Goal: Information Seeking & Learning: Learn about a topic

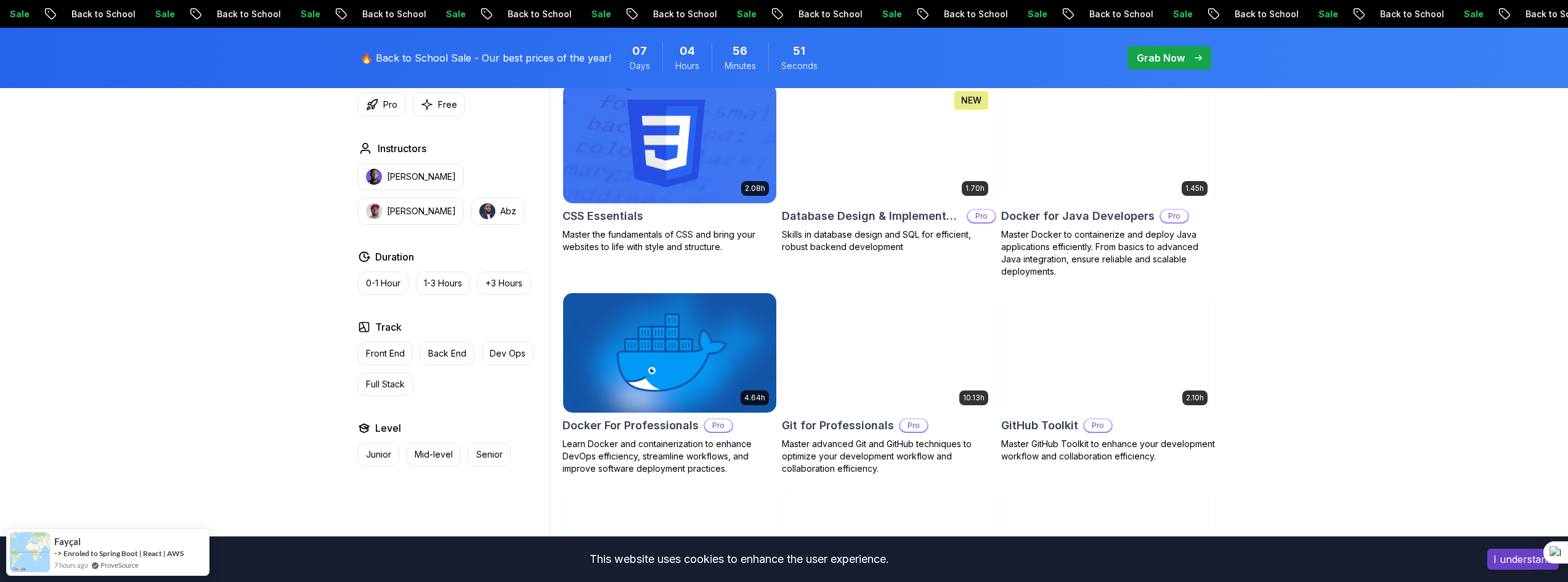
scroll to position [1003, 0]
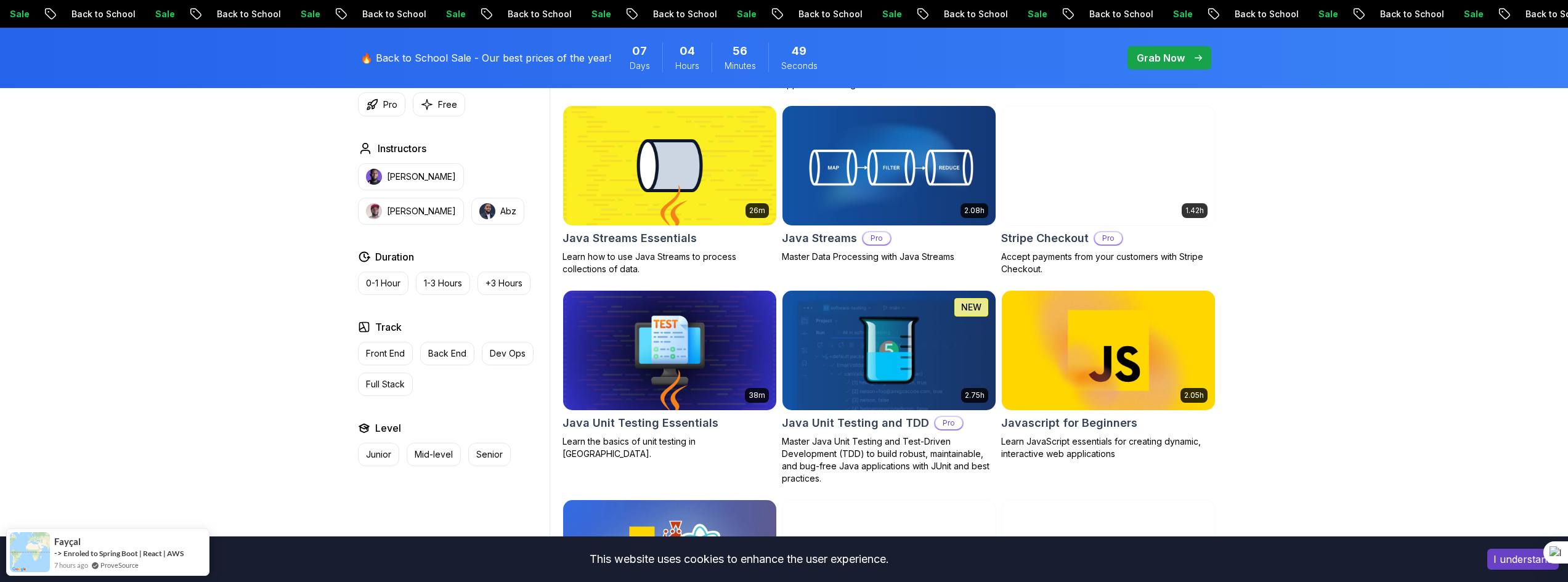
scroll to position [1743, 0]
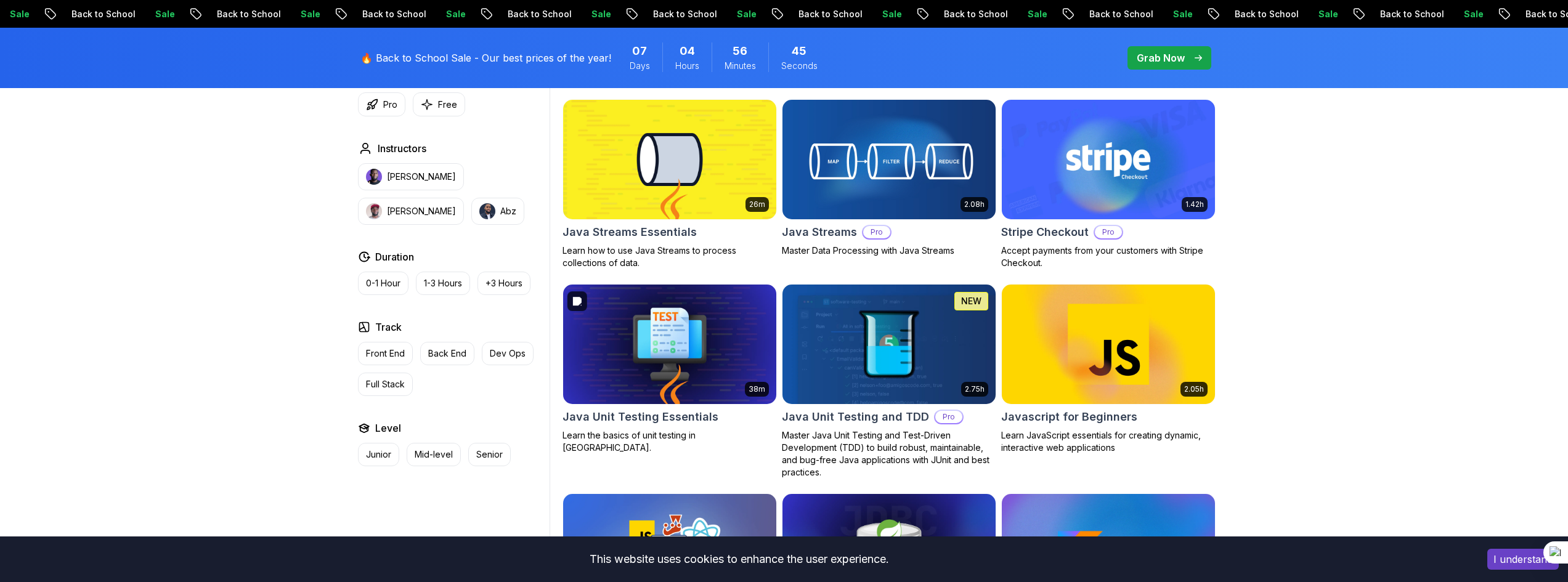
click at [644, 351] on img at bounding box center [669, 344] width 224 height 125
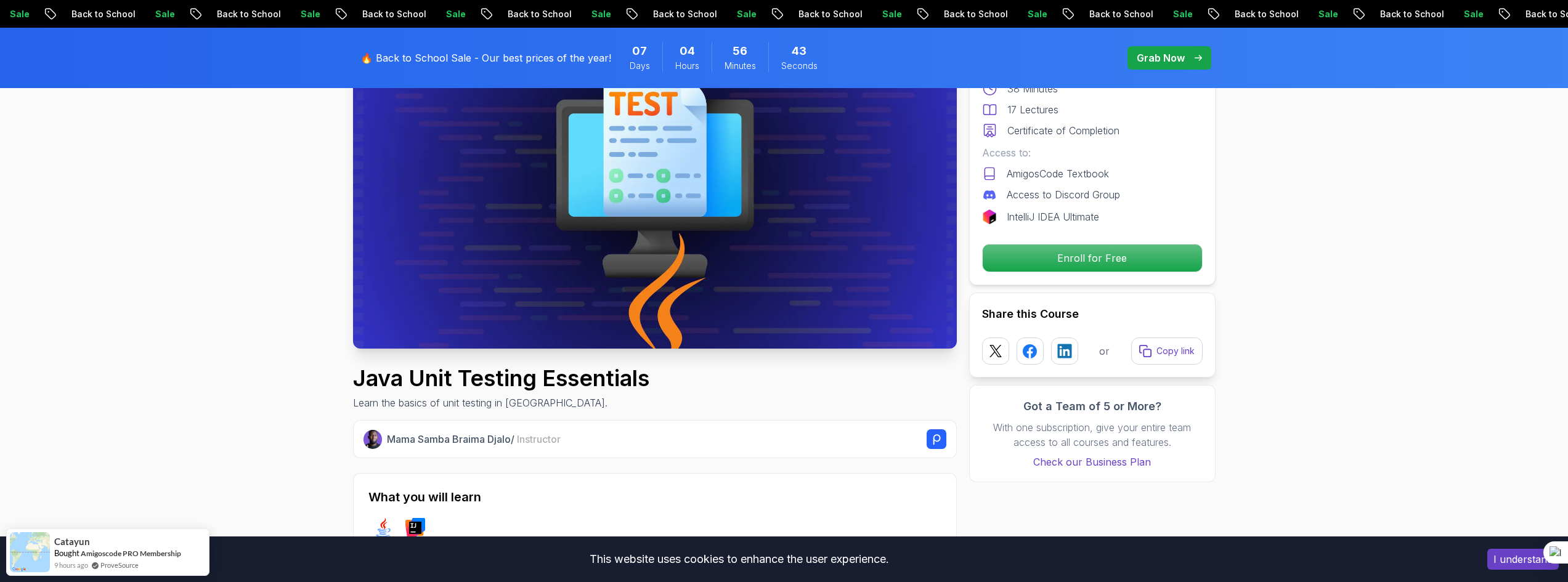
scroll to position [185, 0]
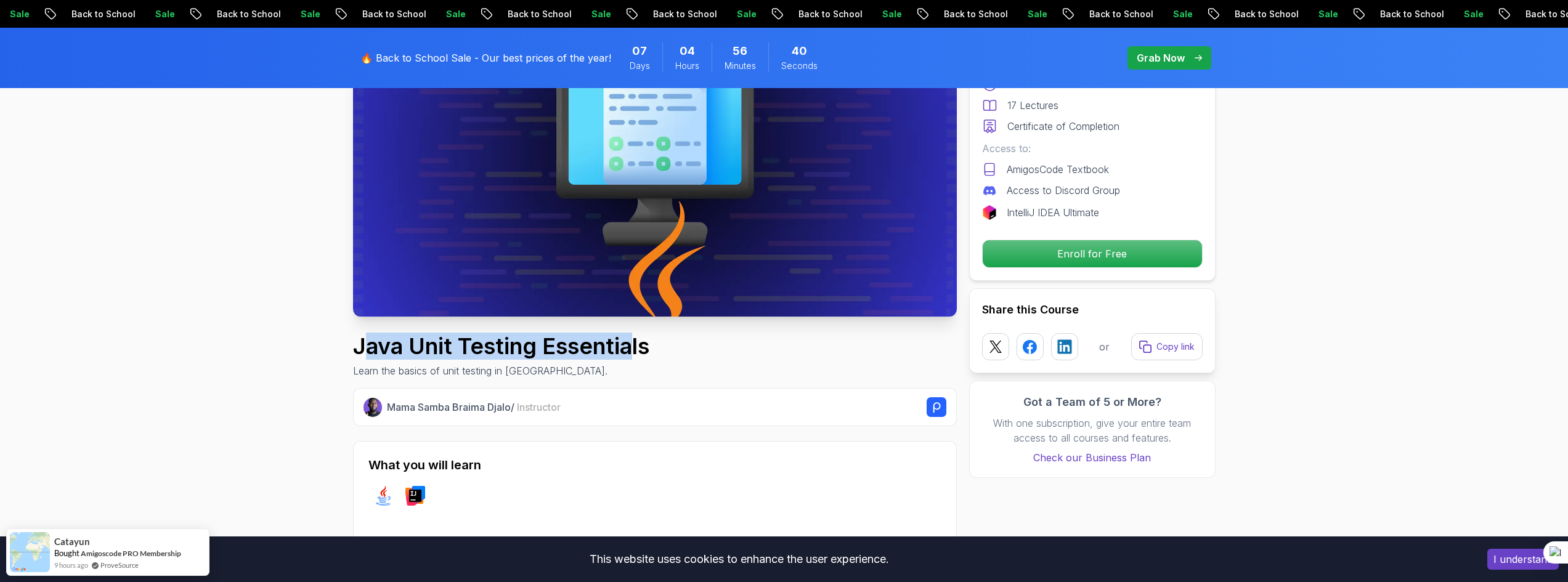
drag, startPoint x: 637, startPoint y: 344, endPoint x: 368, endPoint y: 345, distance: 269.0
click at [368, 345] on h1 "Java Unit Testing Essentials" at bounding box center [501, 346] width 296 height 25
drag, startPoint x: 368, startPoint y: 345, endPoint x: 633, endPoint y: 339, distance: 265.1
click at [633, 339] on h1 "Java Unit Testing Essentials" at bounding box center [501, 346] width 296 height 25
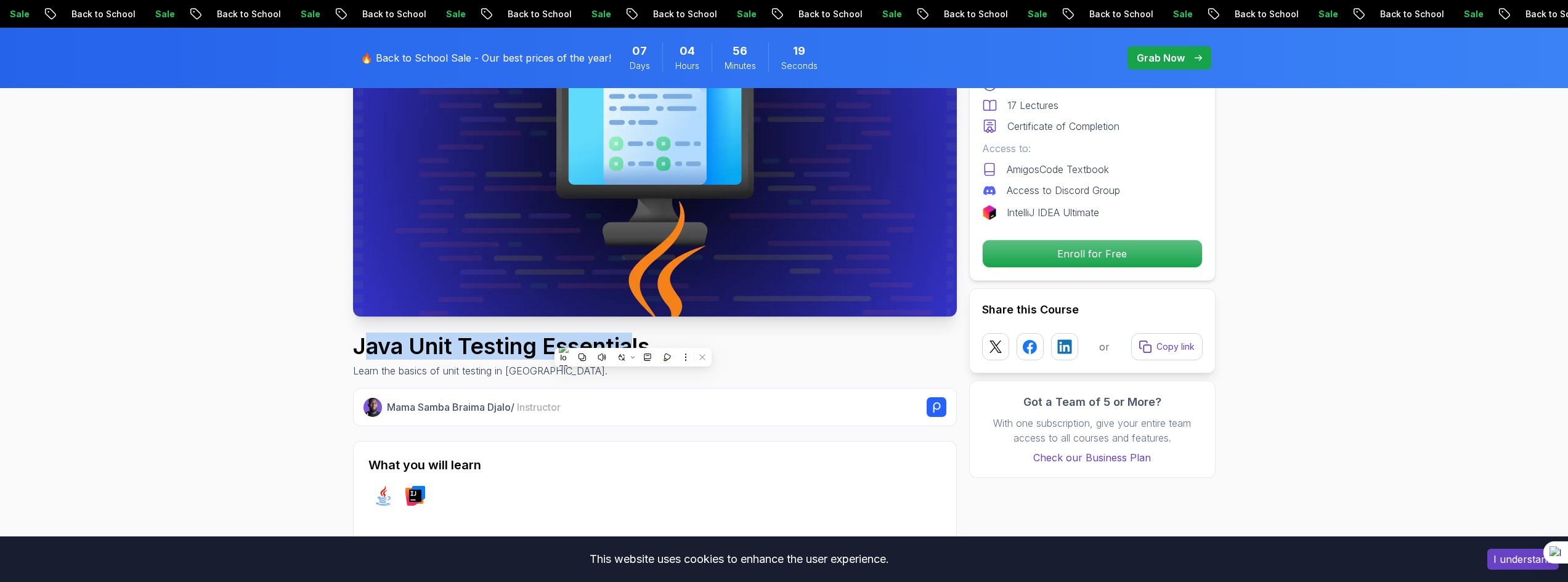
click at [400, 335] on h1 "Java Unit Testing Essentials" at bounding box center [501, 346] width 296 height 25
drag, startPoint x: 371, startPoint y: 349, endPoint x: 634, endPoint y: 350, distance: 263.0
click at [634, 350] on h1 "Java Unit Testing Essentials" at bounding box center [501, 346] width 296 height 25
drag, startPoint x: 641, startPoint y: 342, endPoint x: 367, endPoint y: 348, distance: 274.1
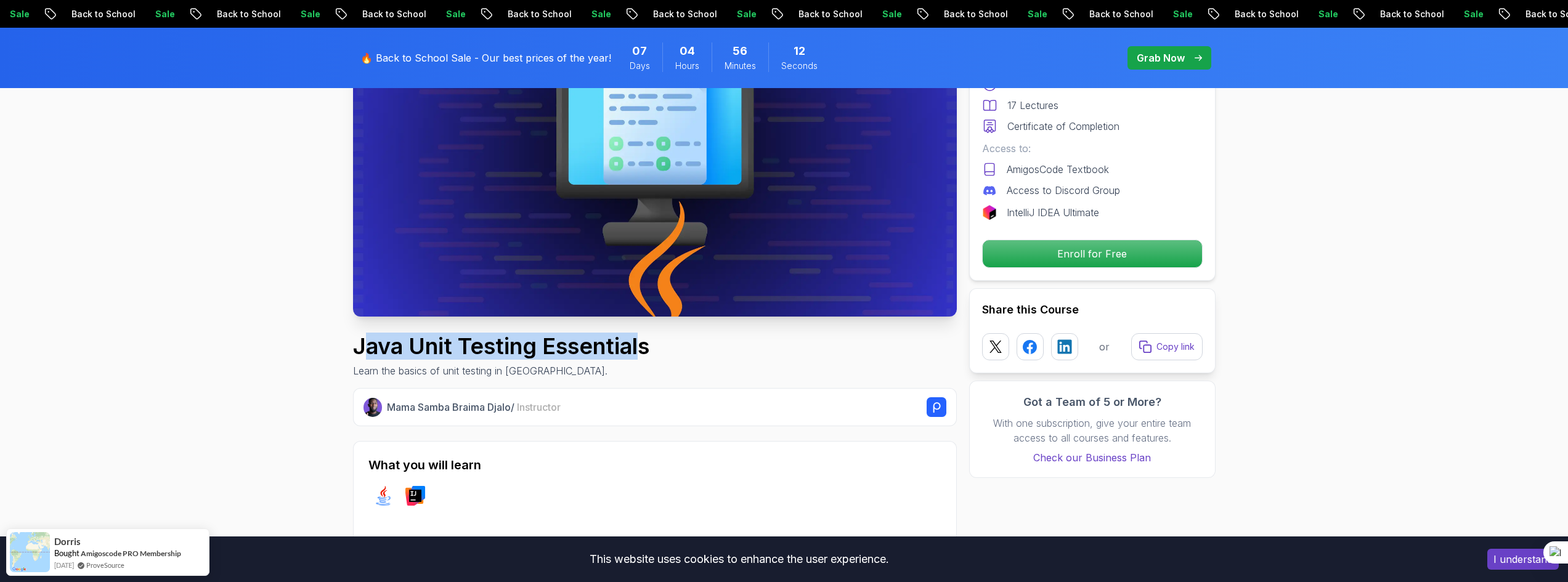
click at [367, 348] on h1 "Java Unit Testing Essentials" at bounding box center [501, 346] width 296 height 25
drag, startPoint x: 367, startPoint y: 348, endPoint x: 630, endPoint y: 336, distance: 263.3
click at [630, 336] on h1 "Java Unit Testing Essentials" at bounding box center [501, 346] width 296 height 25
click at [630, 339] on h1 "Java Unit Testing Essentials" at bounding box center [501, 346] width 296 height 25
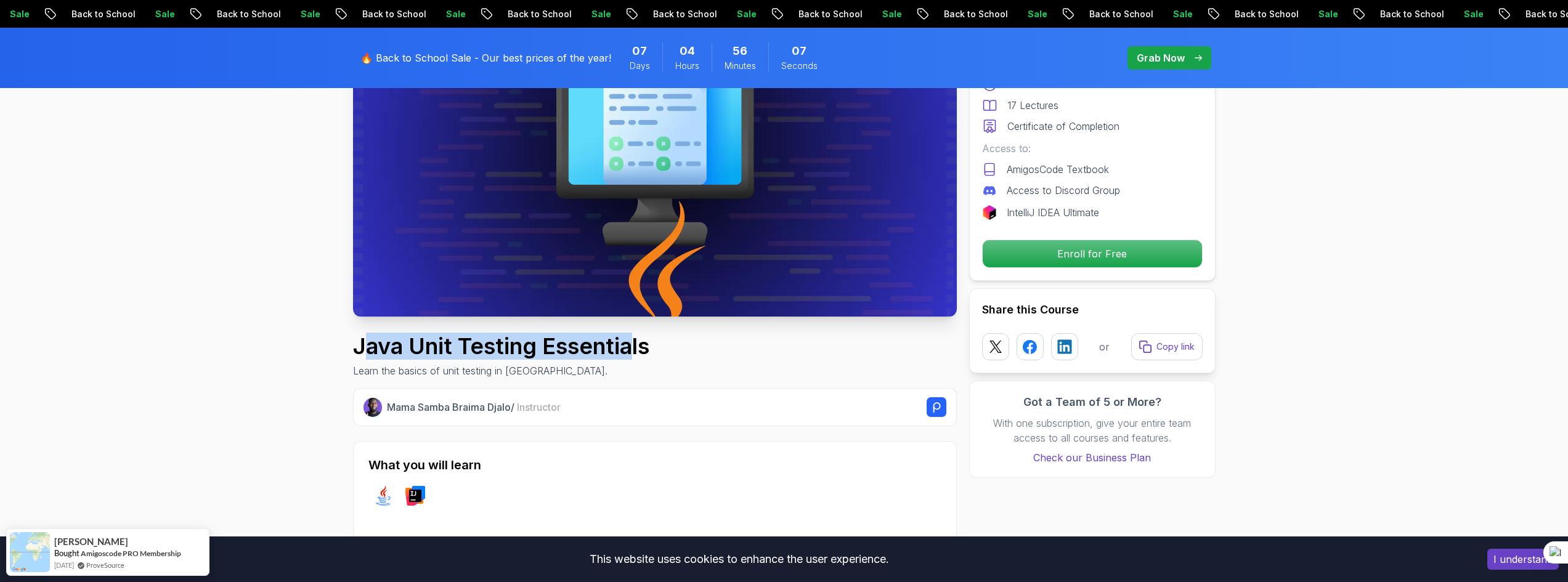
drag, startPoint x: 630, startPoint y: 346, endPoint x: 369, endPoint y: 346, distance: 261.0
click at [369, 346] on h1 "Java Unit Testing Essentials" at bounding box center [501, 346] width 296 height 25
drag, startPoint x: 369, startPoint y: 346, endPoint x: 637, endPoint y: 350, distance: 268.0
click at [637, 350] on h1 "Java Unit Testing Essentials" at bounding box center [501, 346] width 296 height 25
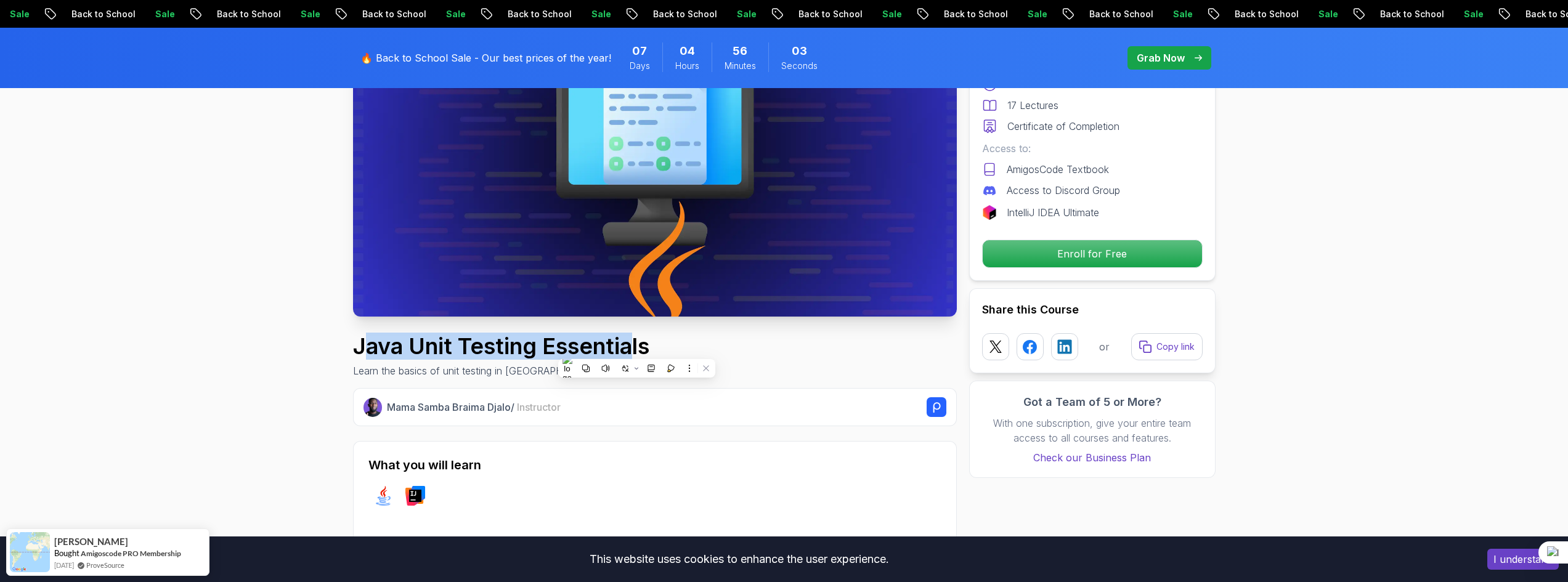
click at [637, 350] on h1 "Java Unit Testing Essentials" at bounding box center [501, 346] width 296 height 25
drag, startPoint x: 637, startPoint y: 350, endPoint x: 369, endPoint y: 348, distance: 268.0
click at [369, 348] on h1 "Java Unit Testing Essentials" at bounding box center [501, 346] width 296 height 25
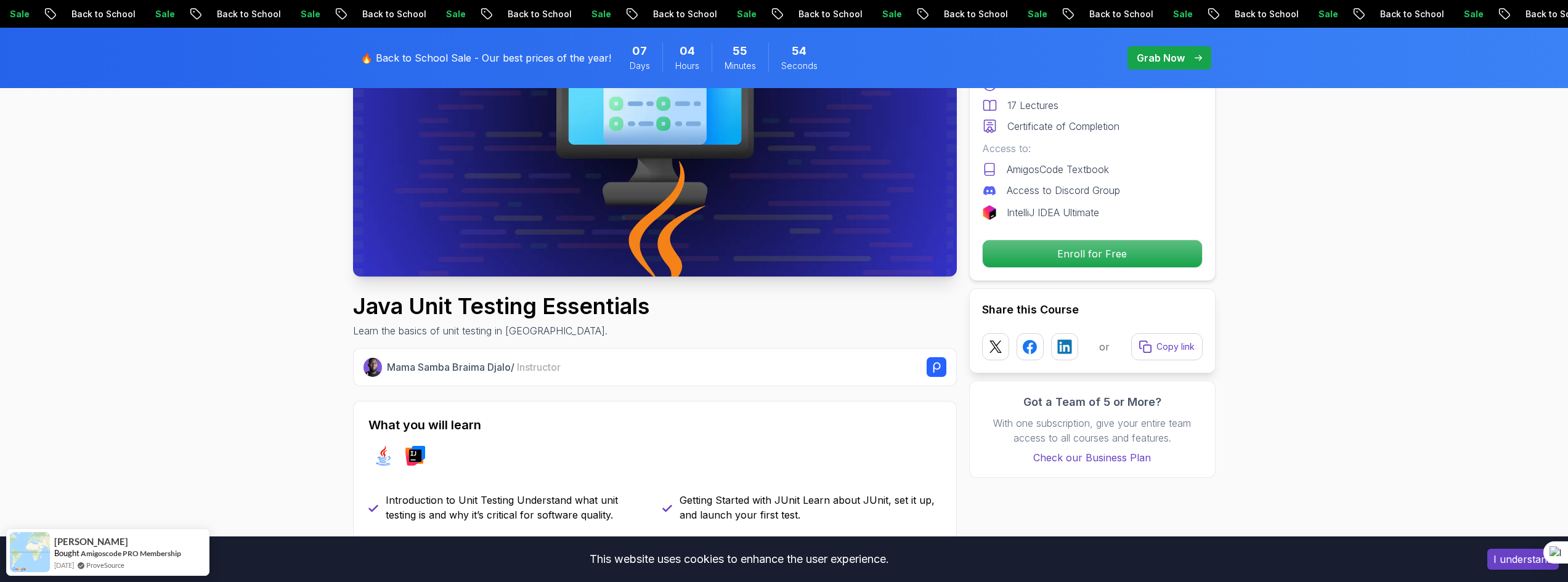
scroll to position [246, 0]
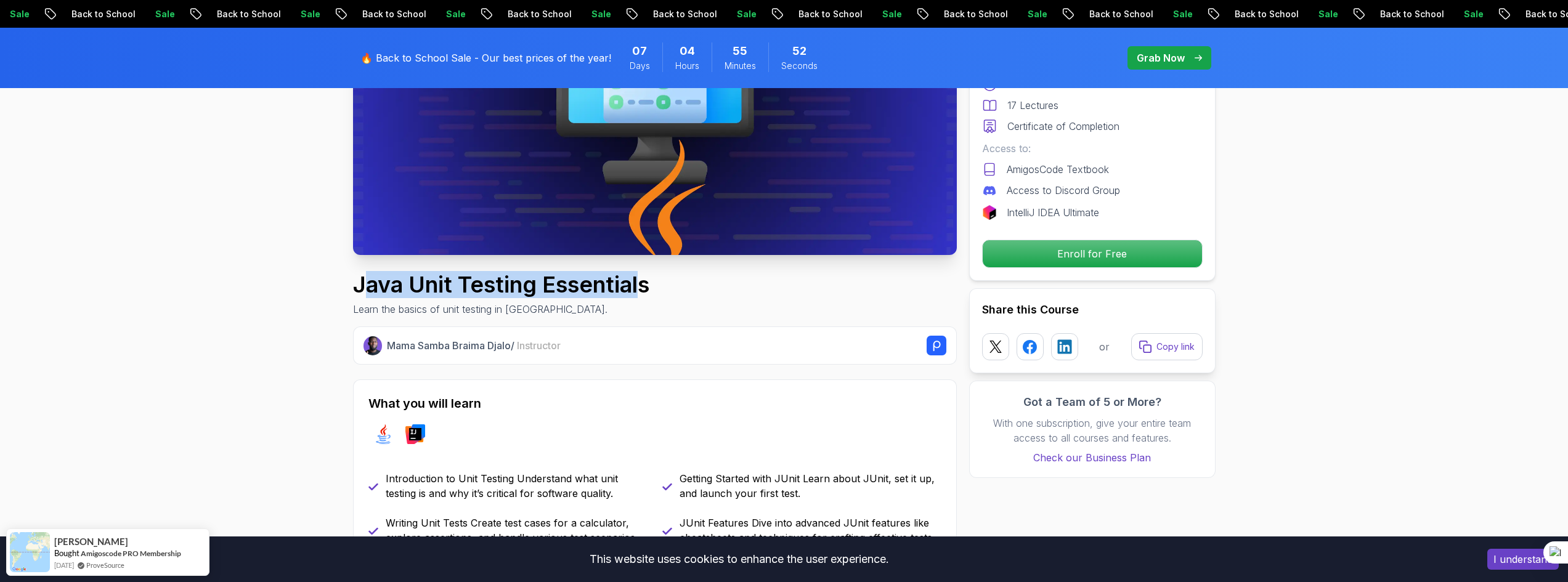
drag, startPoint x: 642, startPoint y: 286, endPoint x: 367, endPoint y: 283, distance: 275.0
click at [367, 283] on h1 "Java Unit Testing Essentials" at bounding box center [501, 285] width 296 height 25
drag, startPoint x: 367, startPoint y: 289, endPoint x: 641, endPoint y: 270, distance: 274.7
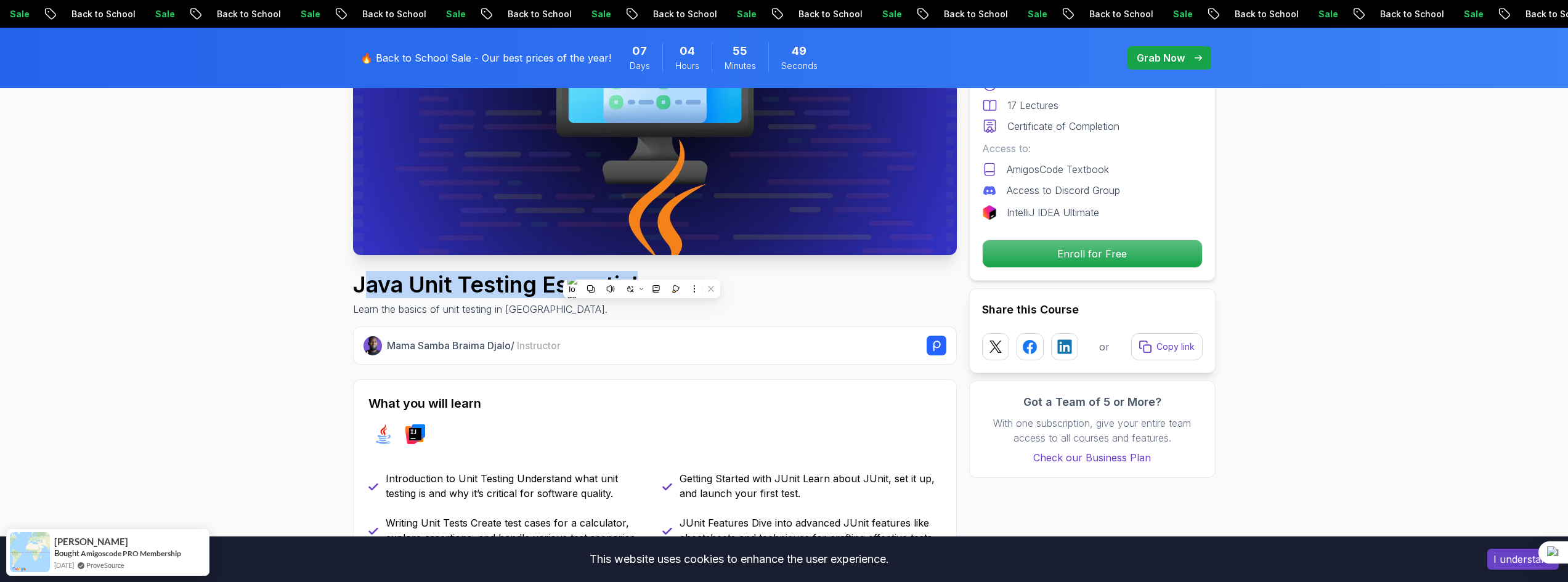
drag, startPoint x: 640, startPoint y: 289, endPoint x: 366, endPoint y: 291, distance: 274.0
click at [366, 291] on h1 "Java Unit Testing Essentials" at bounding box center [501, 285] width 296 height 25
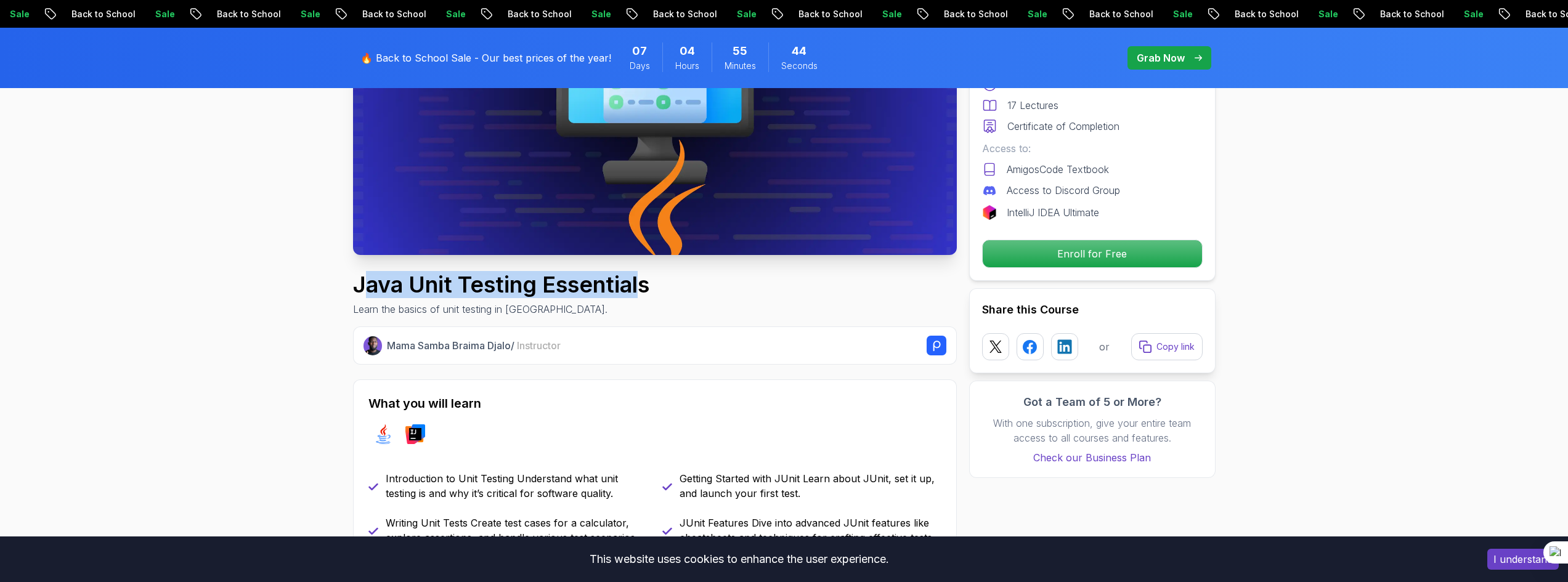
drag, startPoint x: 366, startPoint y: 291, endPoint x: 640, endPoint y: 286, distance: 274.0
click at [640, 286] on h1 "Java Unit Testing Essentials" at bounding box center [501, 285] width 296 height 25
drag, startPoint x: 640, startPoint y: 286, endPoint x: 369, endPoint y: 283, distance: 271.0
click at [369, 283] on h1 "Java Unit Testing Essentials" at bounding box center [501, 285] width 296 height 25
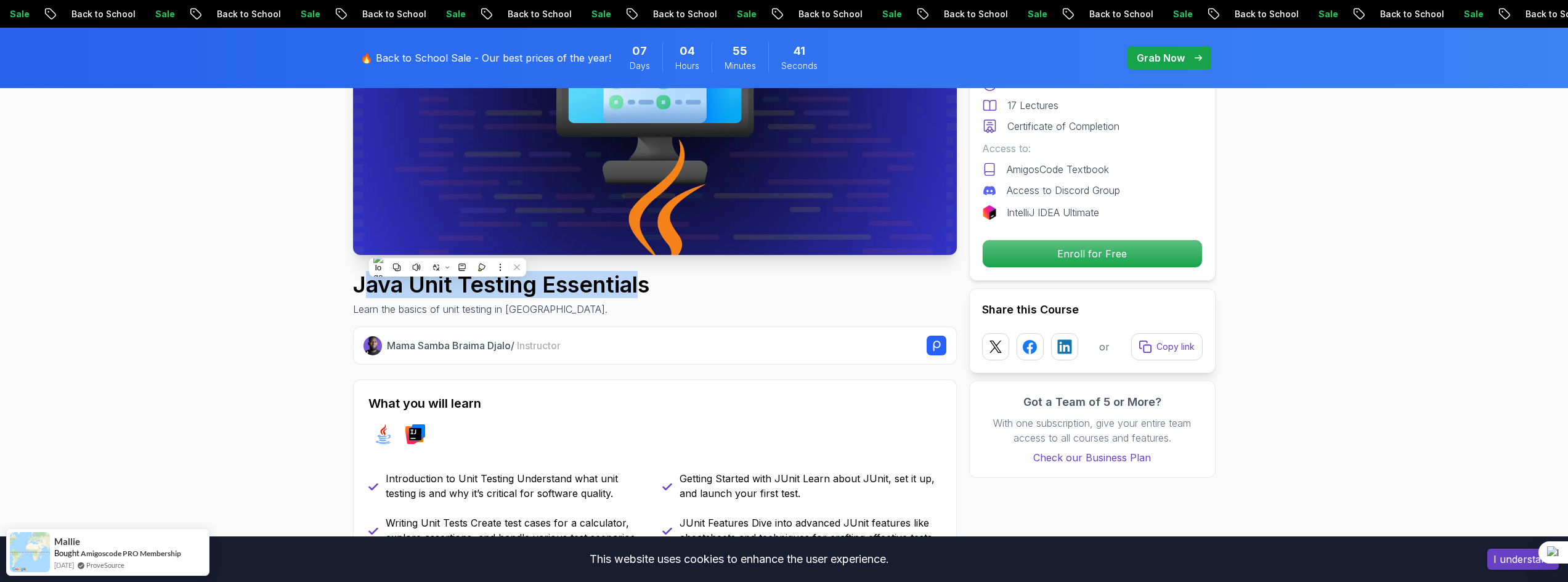
click at [369, 283] on h1 "Java Unit Testing Essentials" at bounding box center [501, 285] width 296 height 25
drag, startPoint x: 369, startPoint y: 283, endPoint x: 640, endPoint y: 282, distance: 271.0
click at [640, 282] on h1 "Java Unit Testing Essentials" at bounding box center [501, 285] width 296 height 25
drag, startPoint x: 640, startPoint y: 282, endPoint x: 366, endPoint y: 283, distance: 274.0
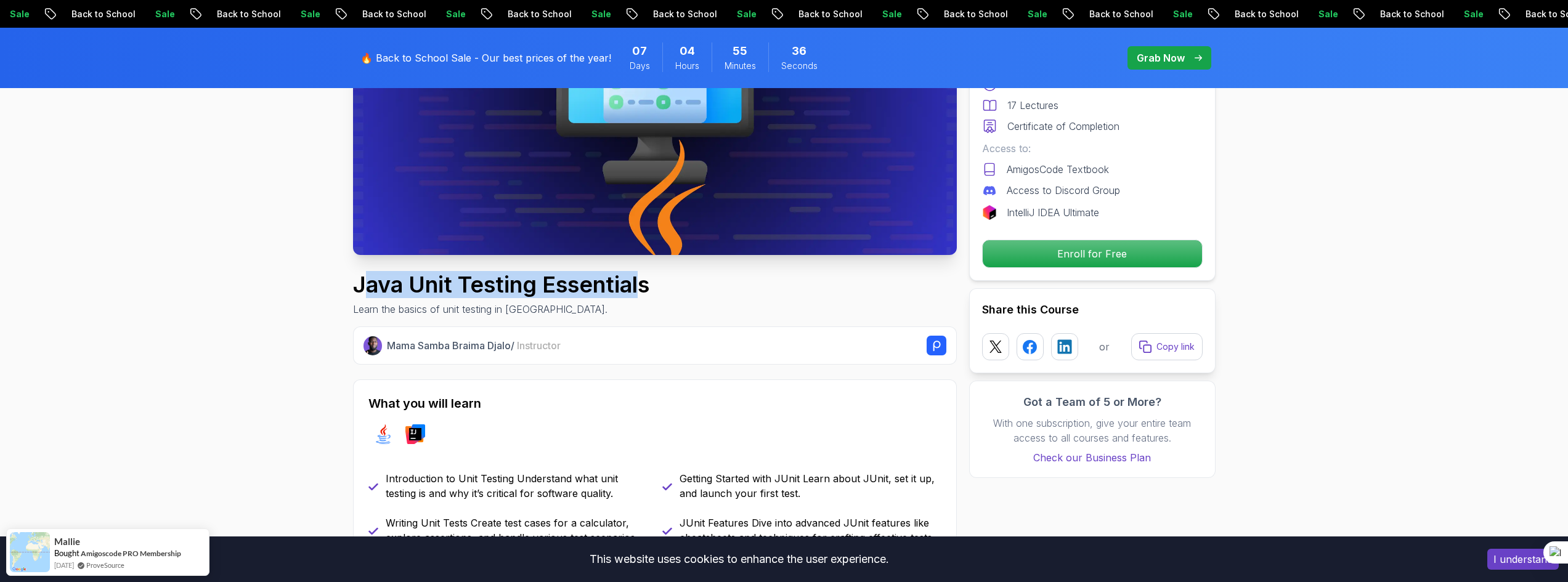
click at [366, 283] on h1 "Java Unit Testing Essentials" at bounding box center [501, 285] width 296 height 25
drag, startPoint x: 366, startPoint y: 283, endPoint x: 643, endPoint y: 278, distance: 277.0
click at [643, 278] on h1 "Java Unit Testing Essentials" at bounding box center [501, 285] width 296 height 25
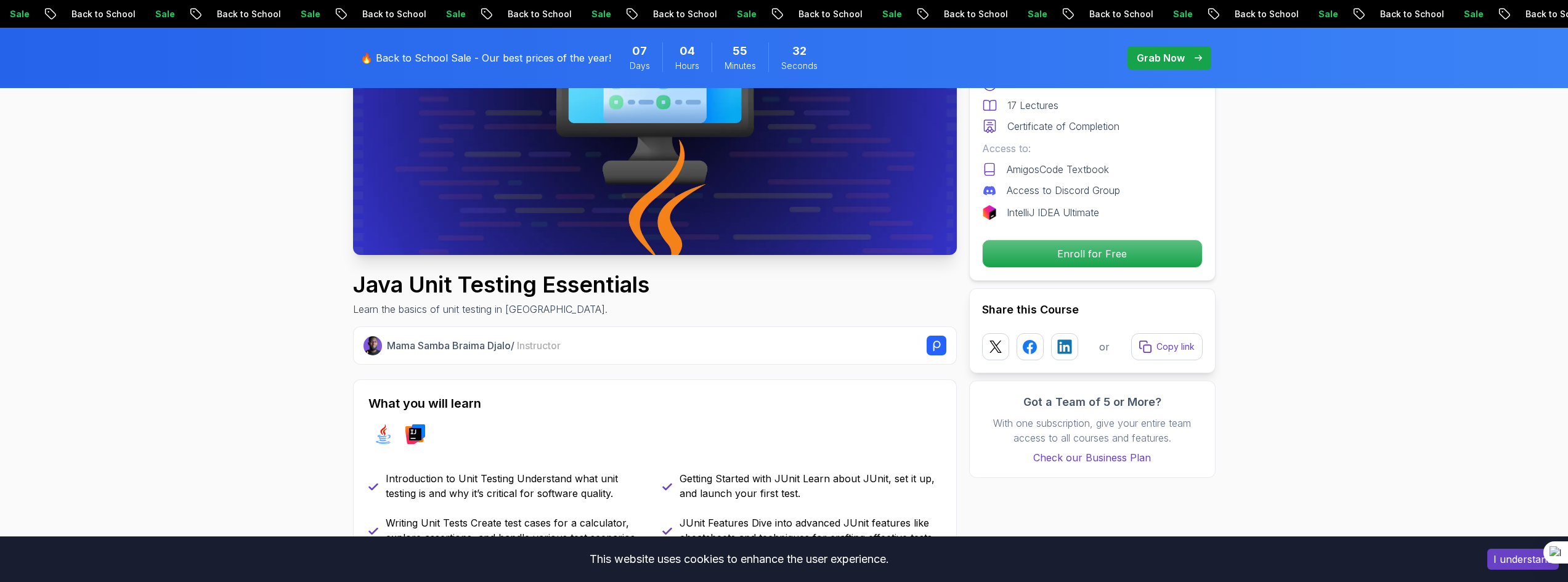
click at [737, 286] on div "Java Unit Testing Essentials Learn the basics of unit testing in [GEOGRAPHIC_DA…" at bounding box center [655, 295] width 603 height 45
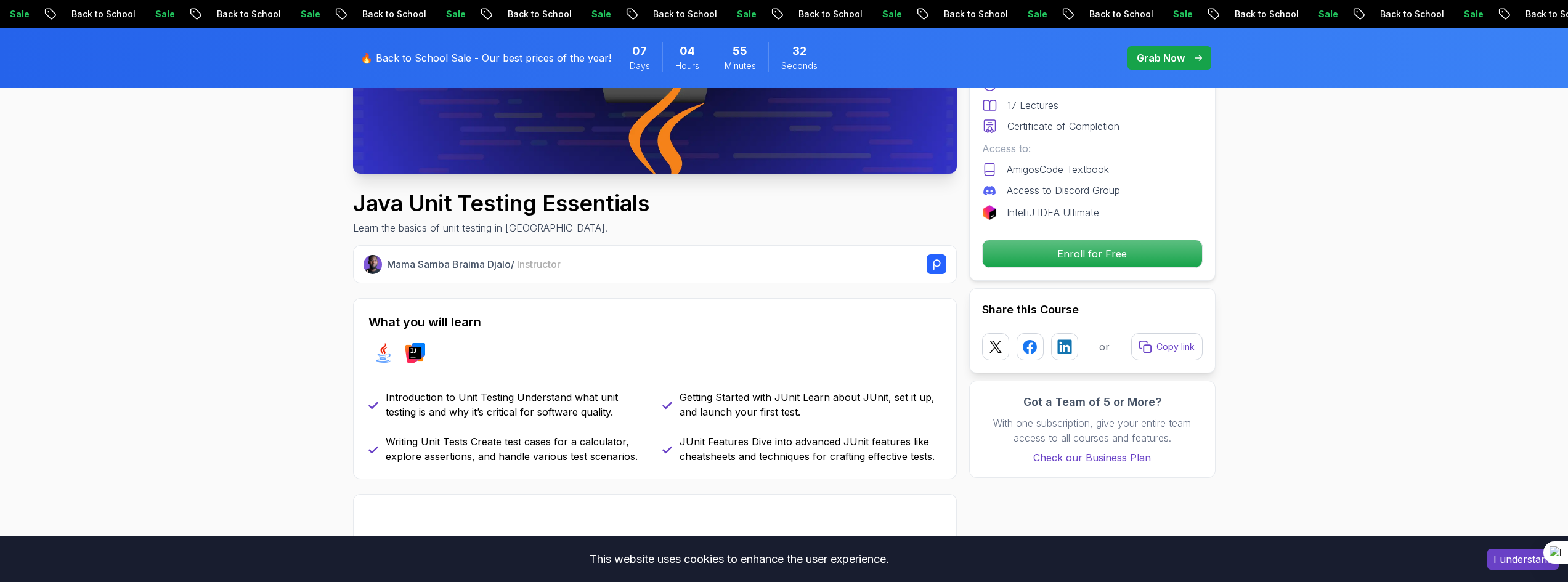
scroll to position [493, 0]
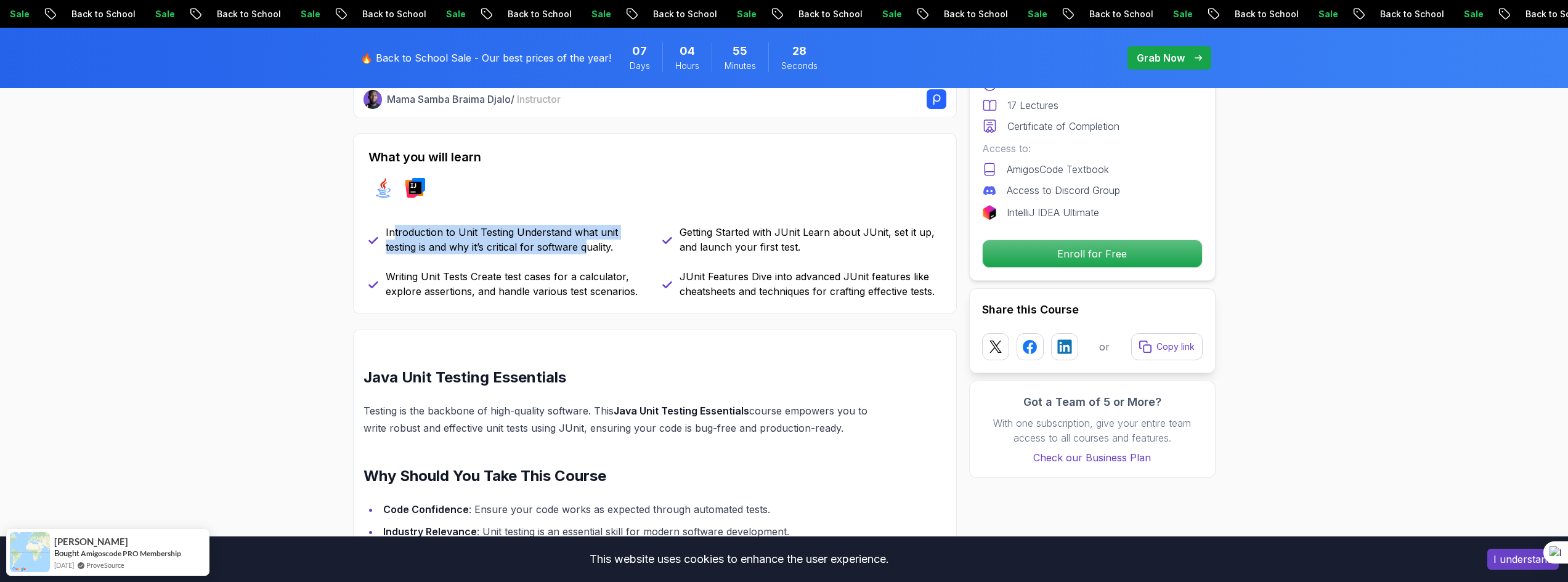
drag, startPoint x: 393, startPoint y: 236, endPoint x: 589, endPoint y: 250, distance: 196.5
click at [589, 250] on p "Introduction to Unit Testing Understand what unit testing is and why it’s criti…" at bounding box center [517, 239] width 262 height 29
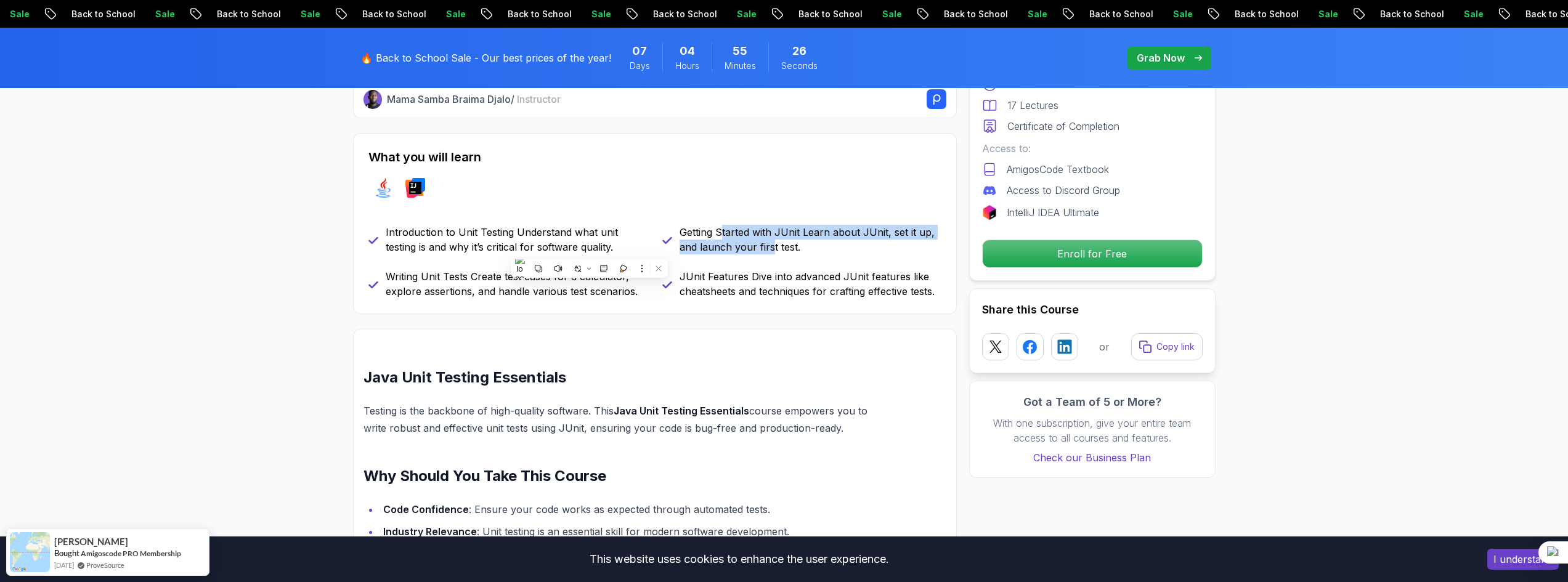
drag, startPoint x: 720, startPoint y: 235, endPoint x: 772, endPoint y: 251, distance: 54.4
click at [772, 251] on p "Getting Started with JUnit Learn about JUnit, set it up, and launch your first …" at bounding box center [811, 239] width 262 height 29
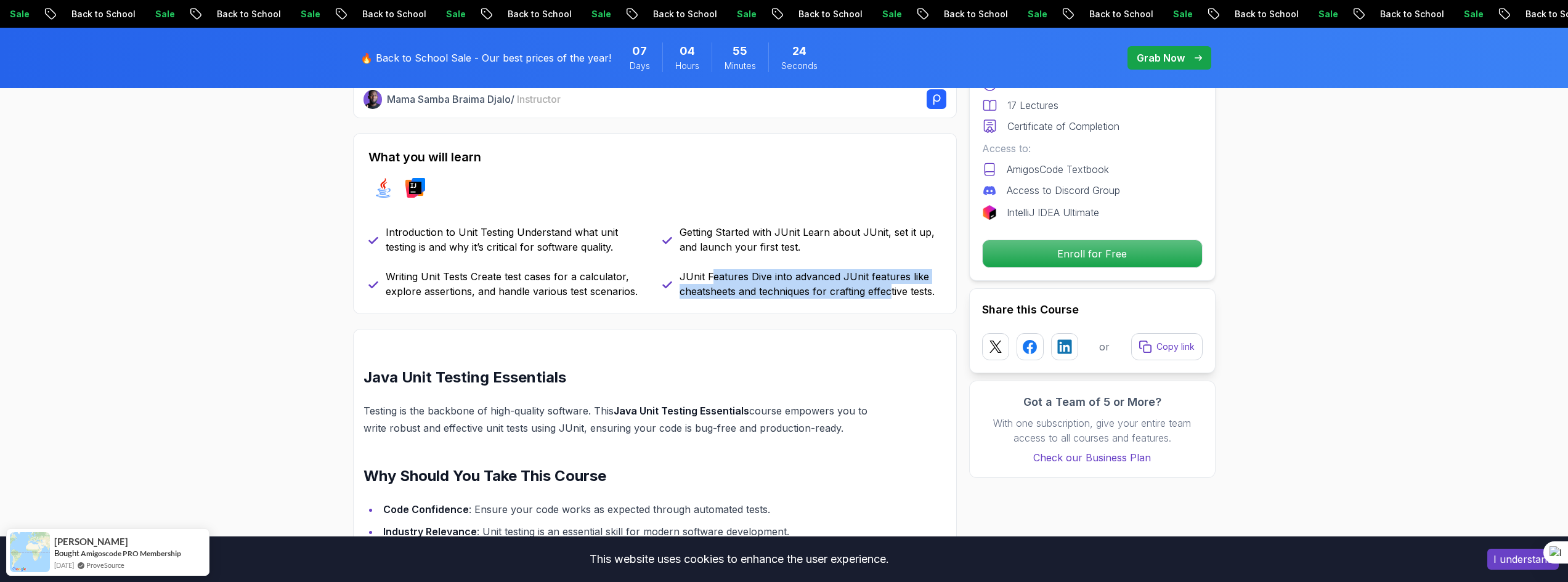
drag, startPoint x: 715, startPoint y: 276, endPoint x: 891, endPoint y: 289, distance: 176.5
click at [891, 289] on p "JUnit Features Dive into advanced JUnit features like cheatsheets and technique…" at bounding box center [811, 284] width 262 height 29
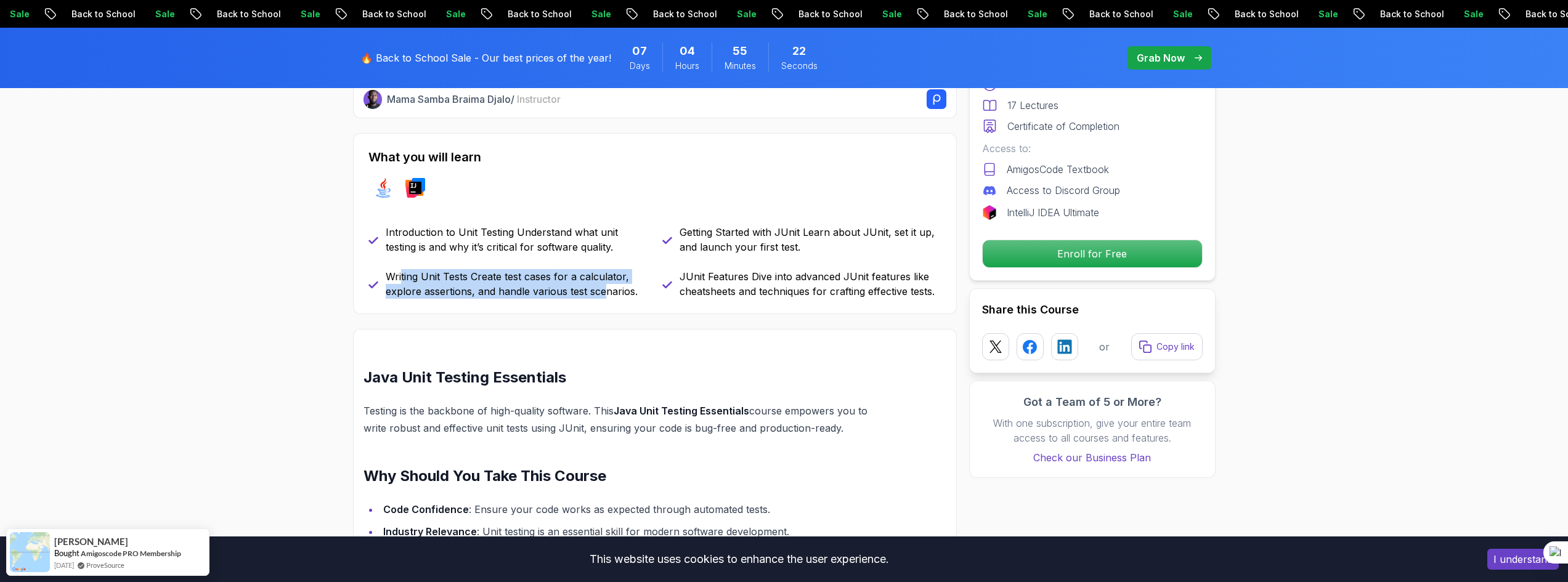
drag, startPoint x: 606, startPoint y: 293, endPoint x: 483, endPoint y: 323, distance: 126.6
click at [401, 278] on p "Writing Unit Tests Create test cases for a calculator, explore assertions, and …" at bounding box center [517, 284] width 262 height 29
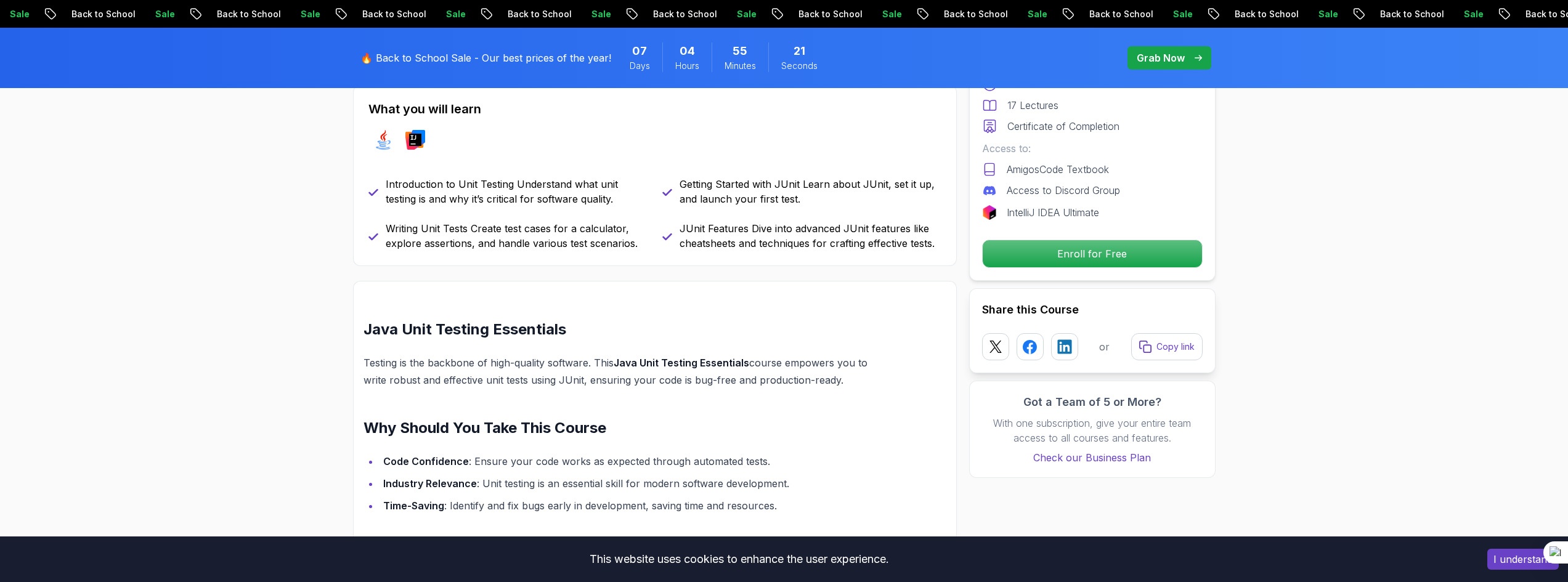
scroll to position [616, 0]
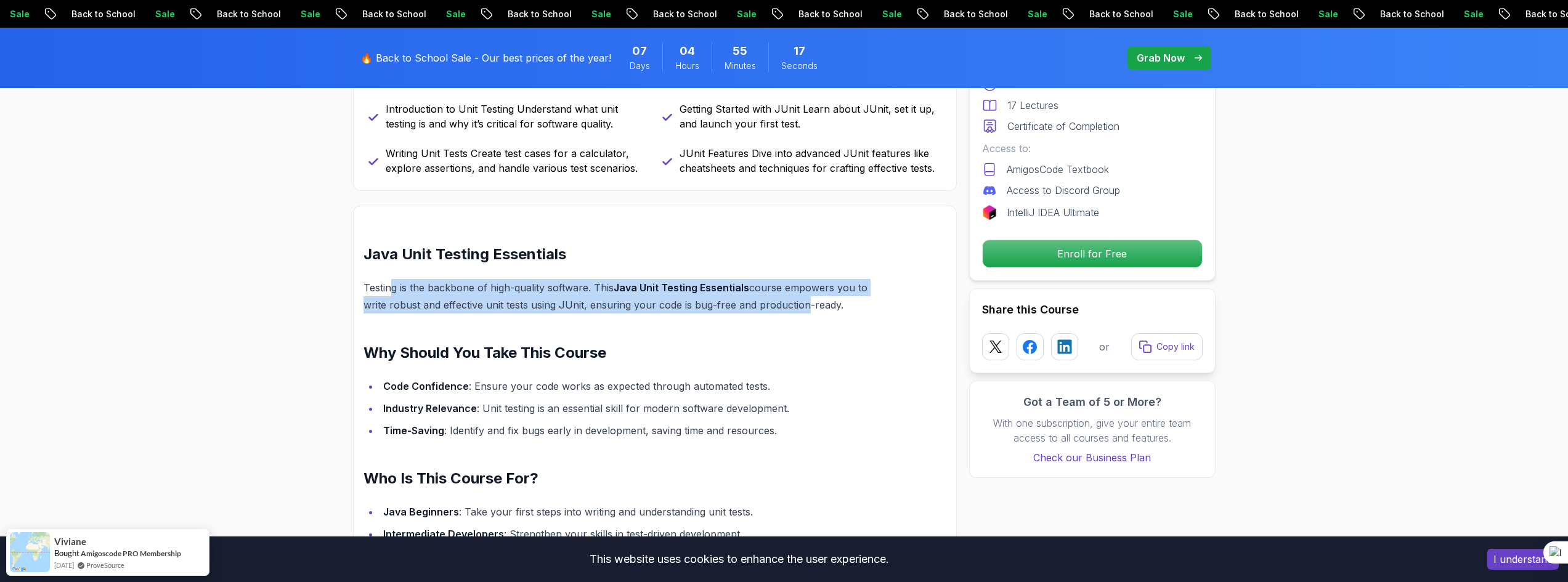
drag, startPoint x: 389, startPoint y: 289, endPoint x: 798, endPoint y: 310, distance: 409.5
click at [798, 310] on p "Testing is the backbone of high-quality software. This Java Unit Testing Essent…" at bounding box center [625, 296] width 524 height 35
drag, startPoint x: 798, startPoint y: 310, endPoint x: 433, endPoint y: 279, distance: 366.3
click at [433, 279] on p "Testing is the backbone of high-quality software. This Java Unit Testing Essent…" at bounding box center [625, 296] width 524 height 35
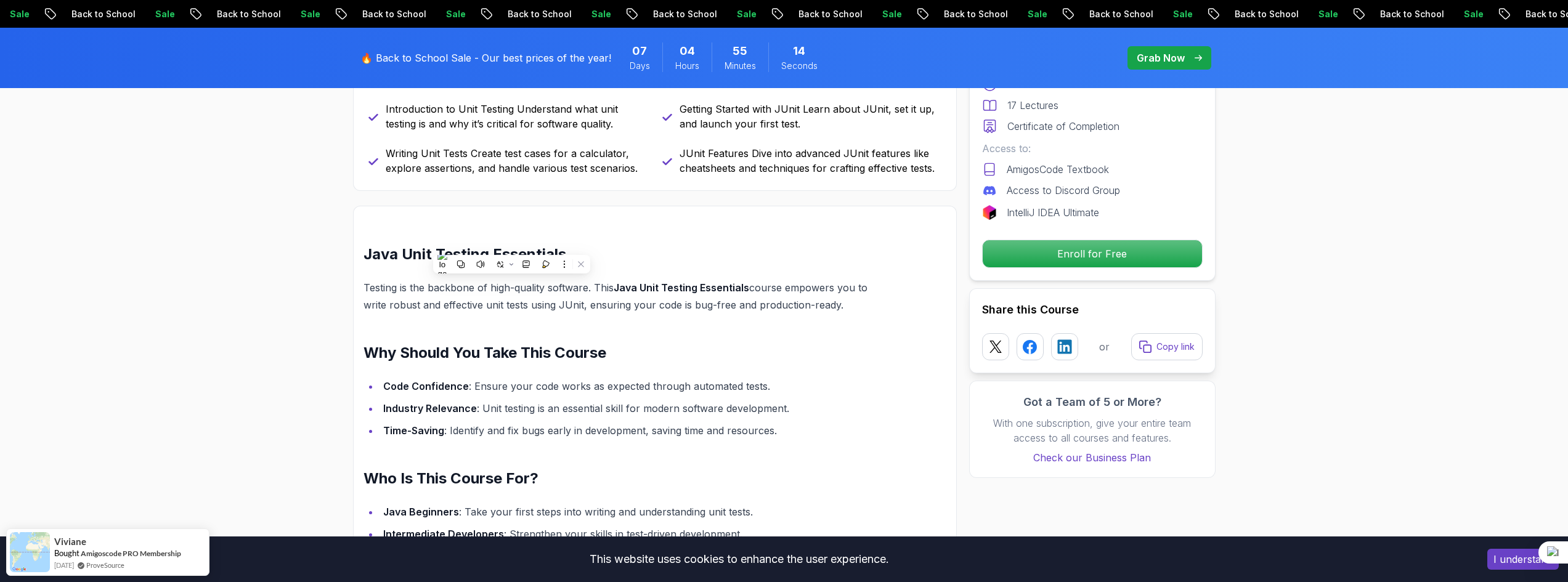
click at [590, 359] on h2 "Why Should You Take This Course" at bounding box center [625, 353] width 524 height 20
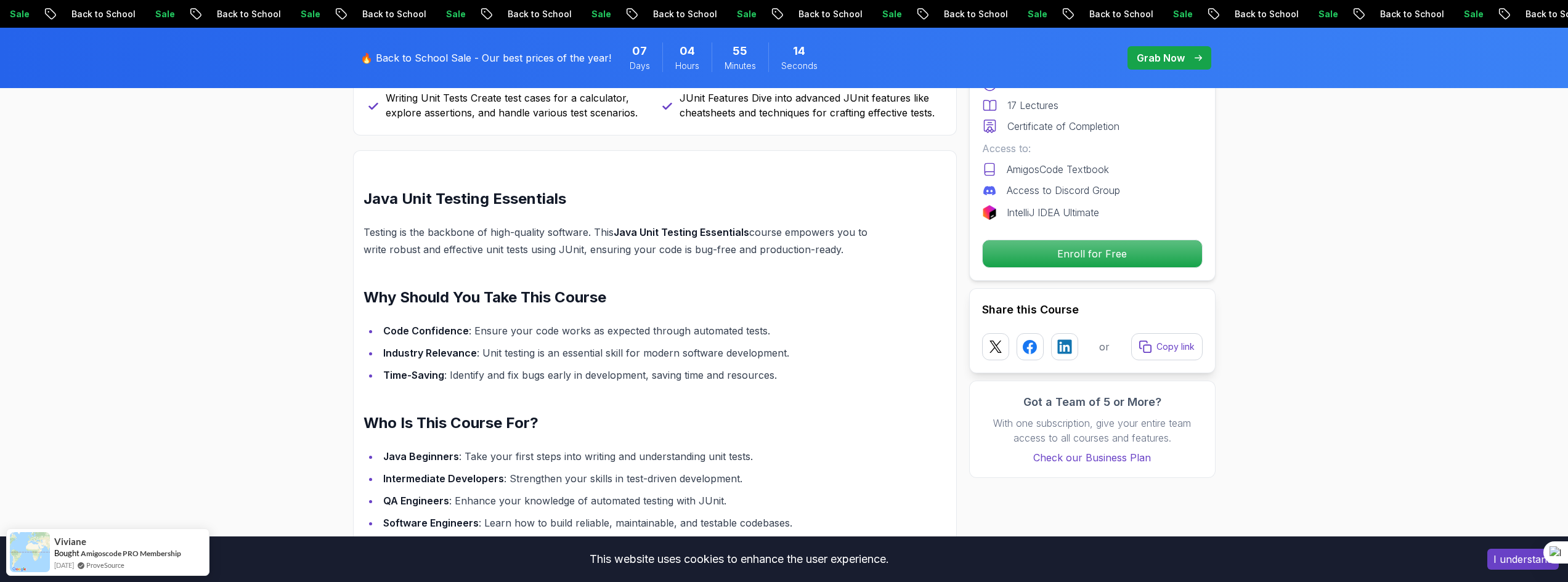
scroll to position [801, 0]
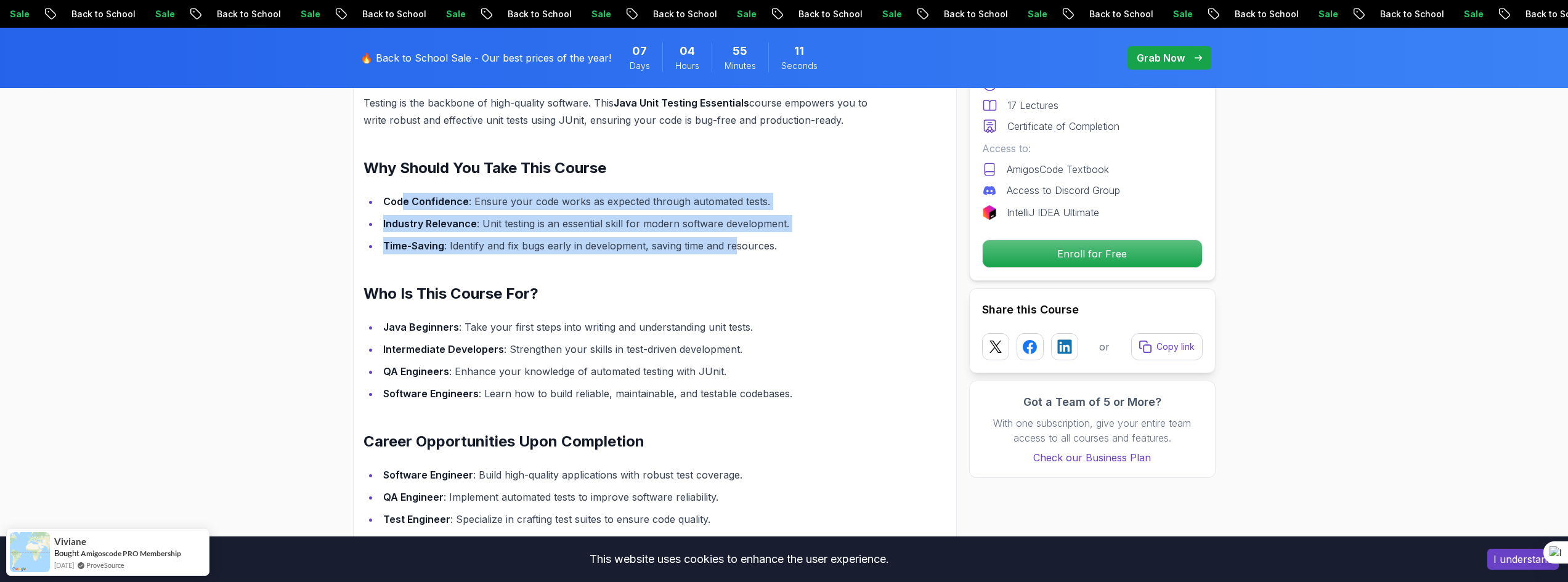
drag, startPoint x: 405, startPoint y: 196, endPoint x: 738, endPoint y: 255, distance: 338.2
click at [737, 255] on ul "Code Confidence : Ensure your code works as expected through automated tests. I…" at bounding box center [625, 224] width 524 height 62
click at [738, 255] on li "Time-Saving : Identify and fix bugs early in development, saving time and resou…" at bounding box center [634, 246] width 508 height 17
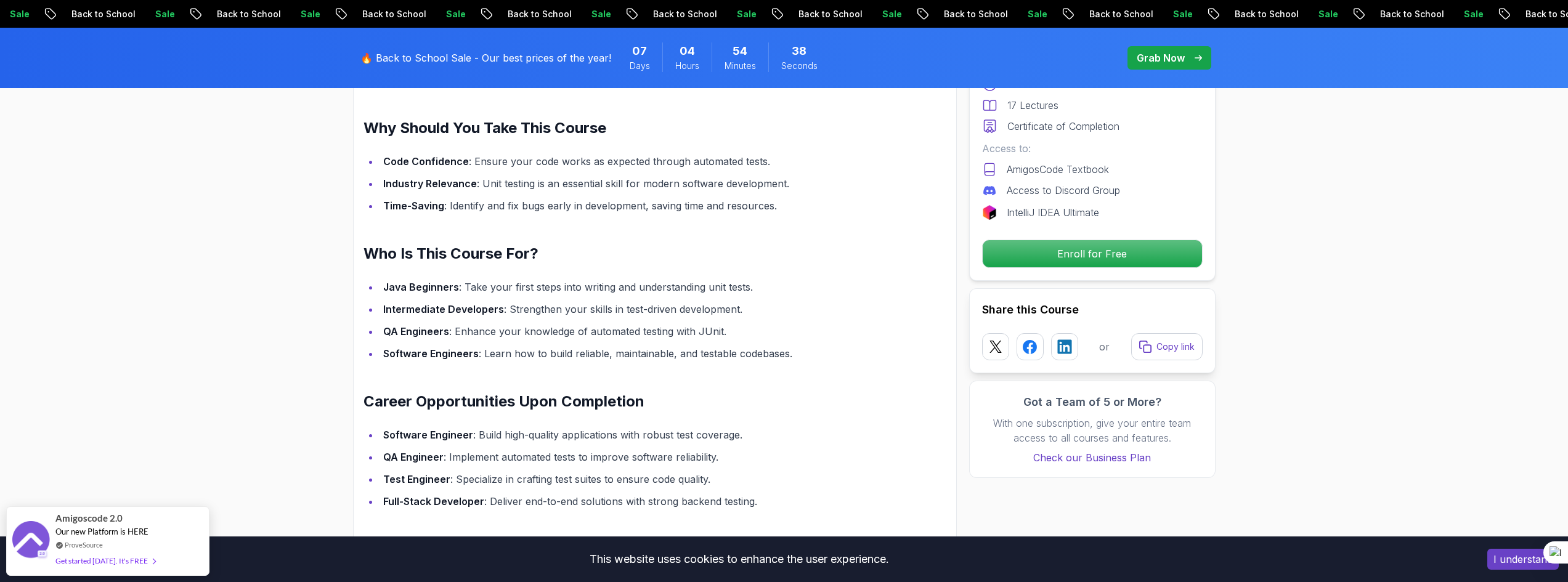
scroll to position [863, 0]
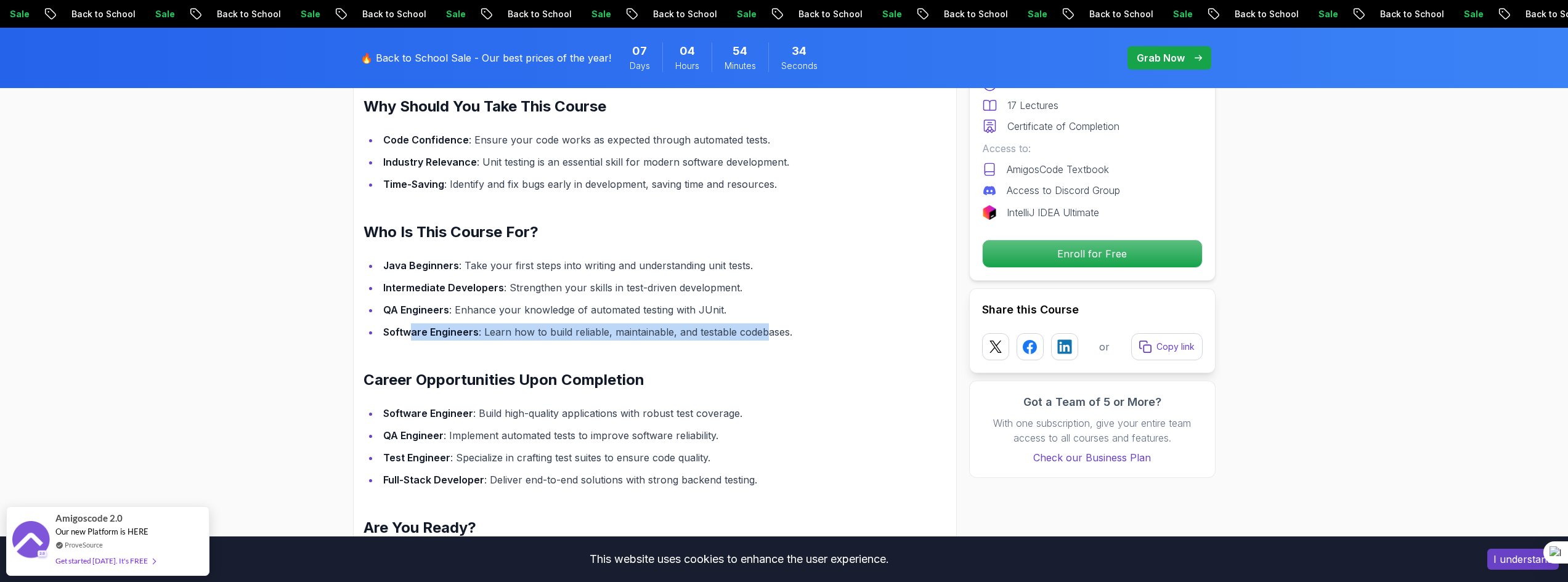
drag, startPoint x: 407, startPoint y: 335, endPoint x: 764, endPoint y: 341, distance: 357.1
click at [764, 341] on li "Software Engineers : Learn how to build reliable, maintainable, and testable co…" at bounding box center [634, 332] width 508 height 17
click at [764, 336] on li "Software Engineers : Learn how to build reliable, maintainable, and testable co…" at bounding box center [634, 332] width 508 height 17
drag, startPoint x: 780, startPoint y: 335, endPoint x: 390, endPoint y: 338, distance: 390.0
click at [390, 338] on li "Software Engineers : Learn how to build reliable, maintainable, and testable co…" at bounding box center [634, 332] width 508 height 17
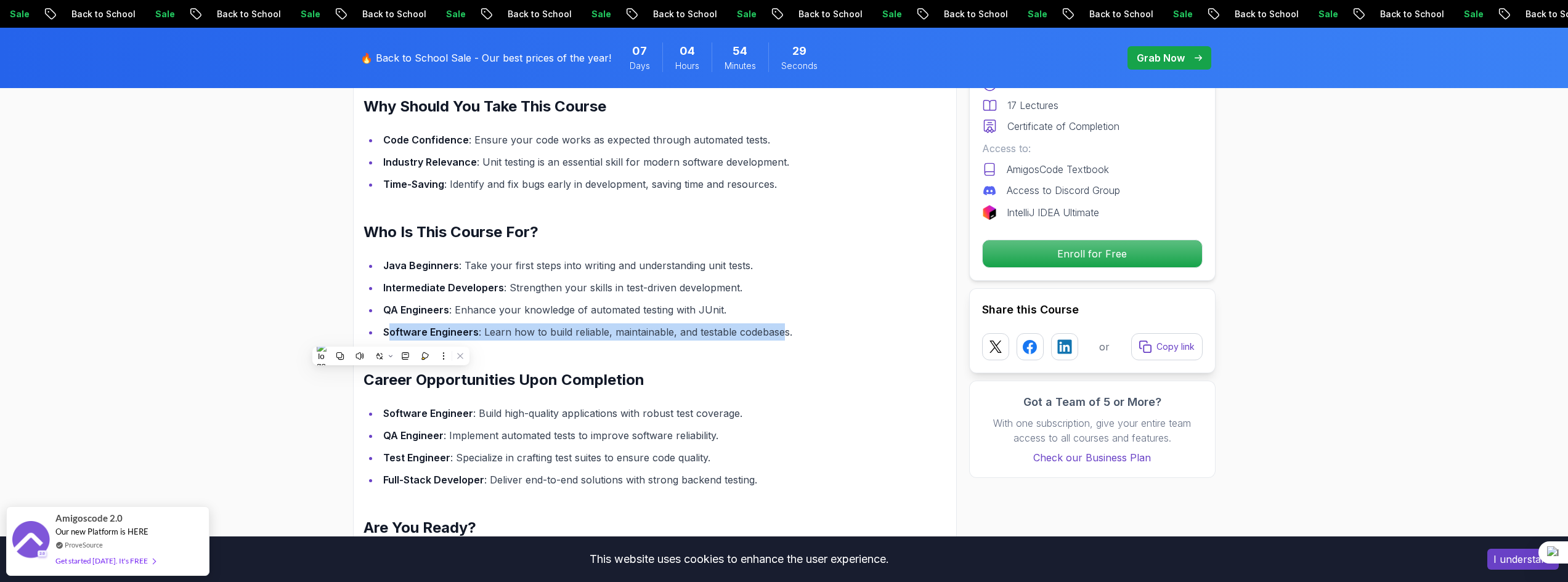
click at [390, 338] on strong "Software Engineers" at bounding box center [431, 332] width 95 height 12
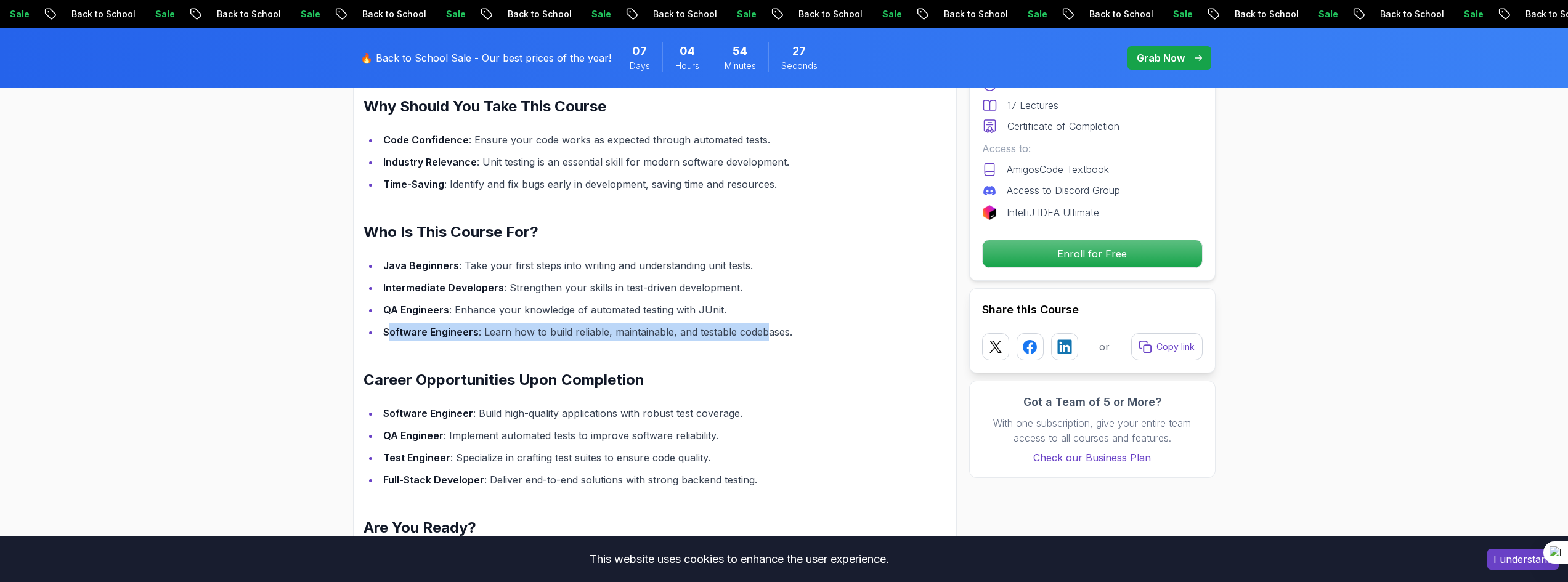
drag, startPoint x: 390, startPoint y: 338, endPoint x: 765, endPoint y: 334, distance: 375.0
click at [765, 334] on li "Software Engineers : Learn how to build reliable, maintainable, and testable co…" at bounding box center [634, 332] width 508 height 17
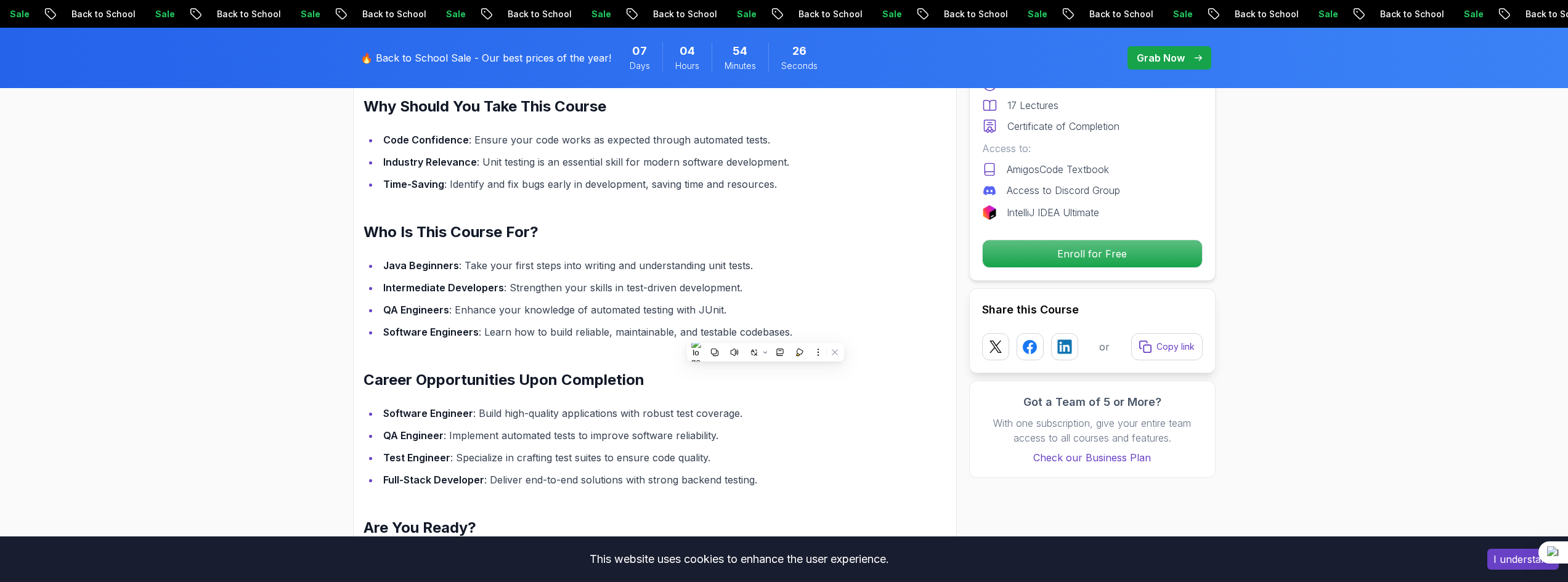
click at [661, 417] on li "Software Engineer : Build high-quality applications with robust test coverage." at bounding box center [634, 413] width 508 height 17
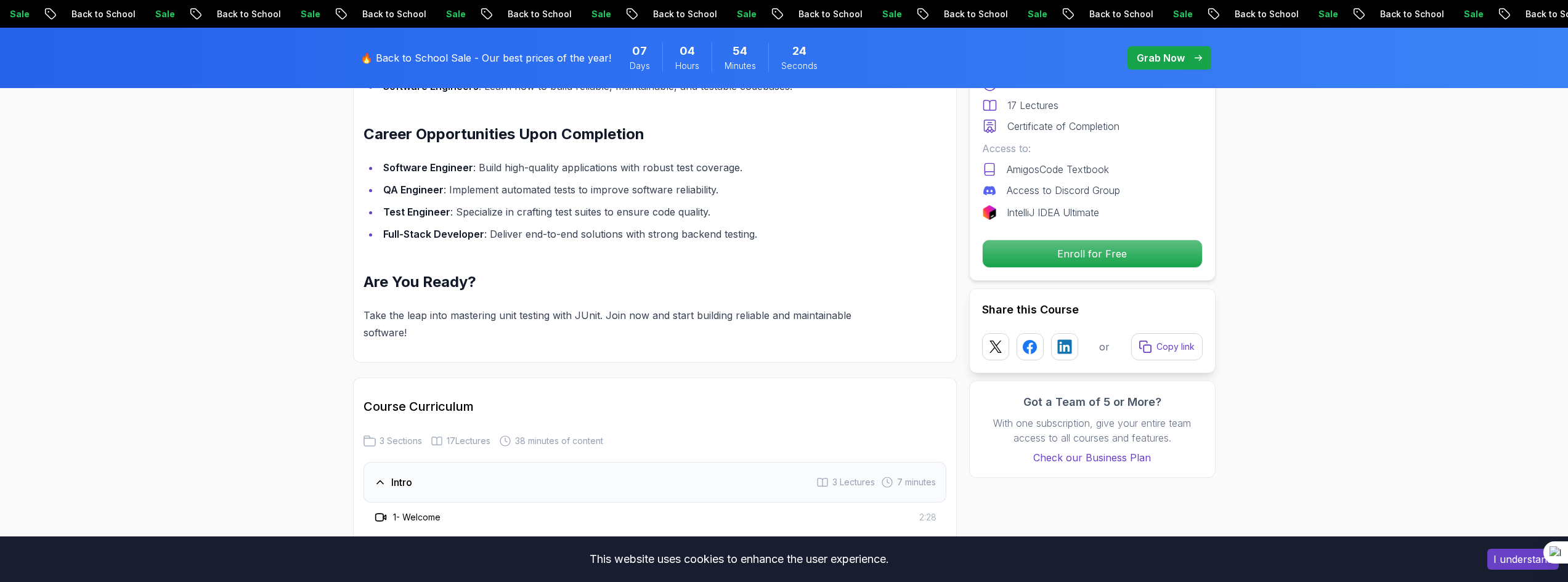
scroll to position [1109, 0]
click at [417, 316] on p "Take the leap into mastering unit testing with JUnit. Join now and start buildi…" at bounding box center [625, 323] width 524 height 35
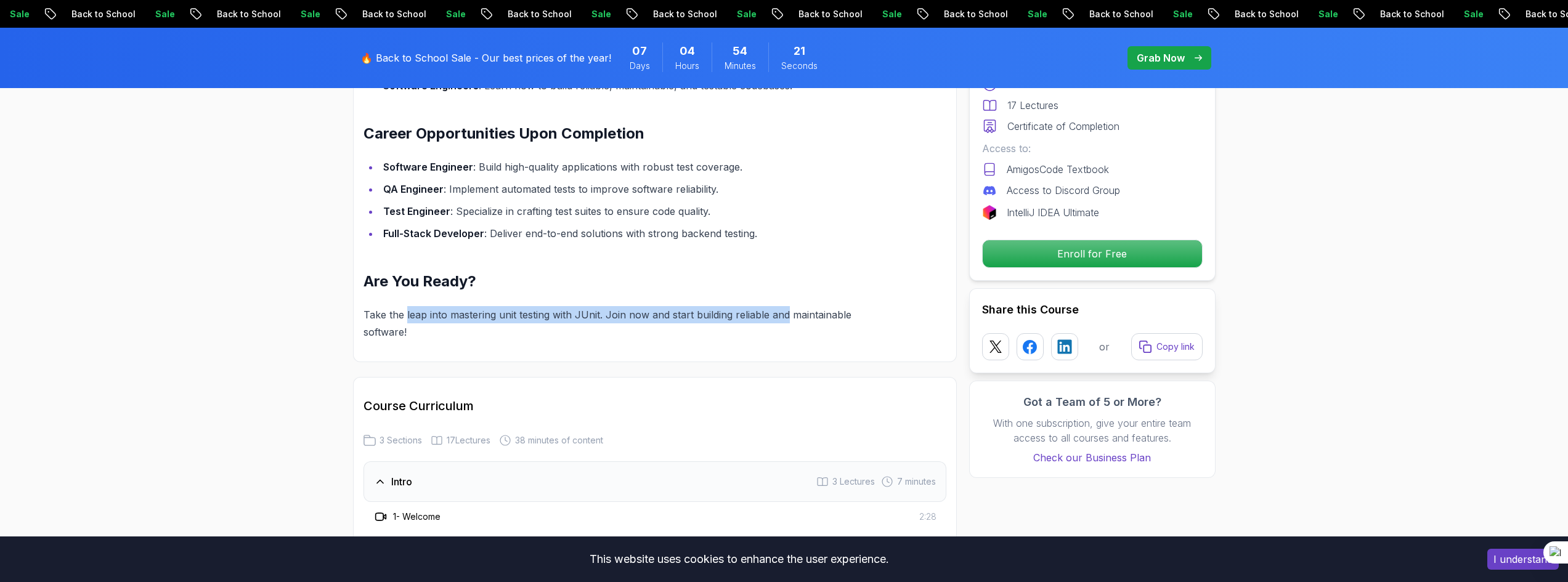
drag, startPoint x: 417, startPoint y: 316, endPoint x: 776, endPoint y: 320, distance: 359.0
click at [776, 320] on p "Take the leap into mastering unit testing with JUnit. Join now and start buildi…" at bounding box center [625, 323] width 524 height 35
drag, startPoint x: 776, startPoint y: 320, endPoint x: 406, endPoint y: 313, distance: 370.1
click at [406, 313] on p "Take the leap into mastering unit testing with JUnit. Join now and start buildi…" at bounding box center [625, 323] width 524 height 35
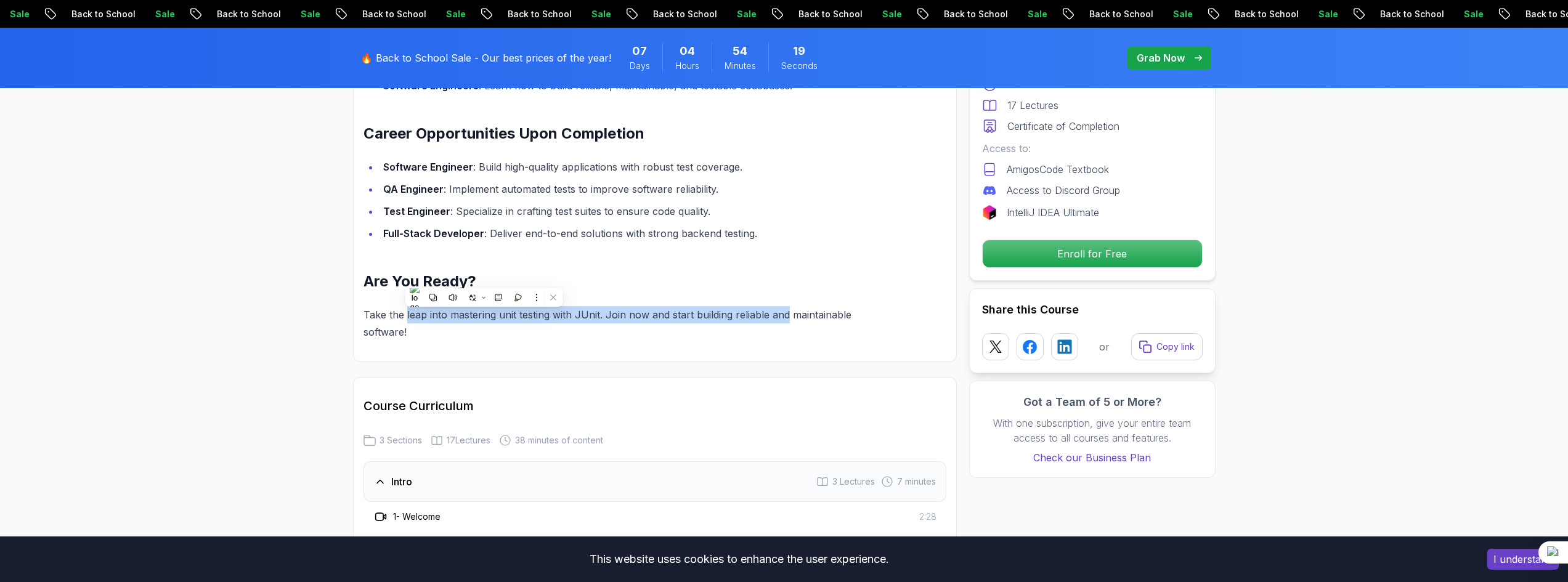
click at [406, 313] on p "Take the leap into mastering unit testing with JUnit. Join now and start buildi…" at bounding box center [625, 323] width 524 height 35
drag, startPoint x: 406, startPoint y: 313, endPoint x: 782, endPoint y: 311, distance: 376.0
click at [782, 311] on p "Take the leap into mastering unit testing with JUnit. Join now and start buildi…" at bounding box center [625, 323] width 524 height 35
drag, startPoint x: 782, startPoint y: 311, endPoint x: 419, endPoint y: 307, distance: 363.0
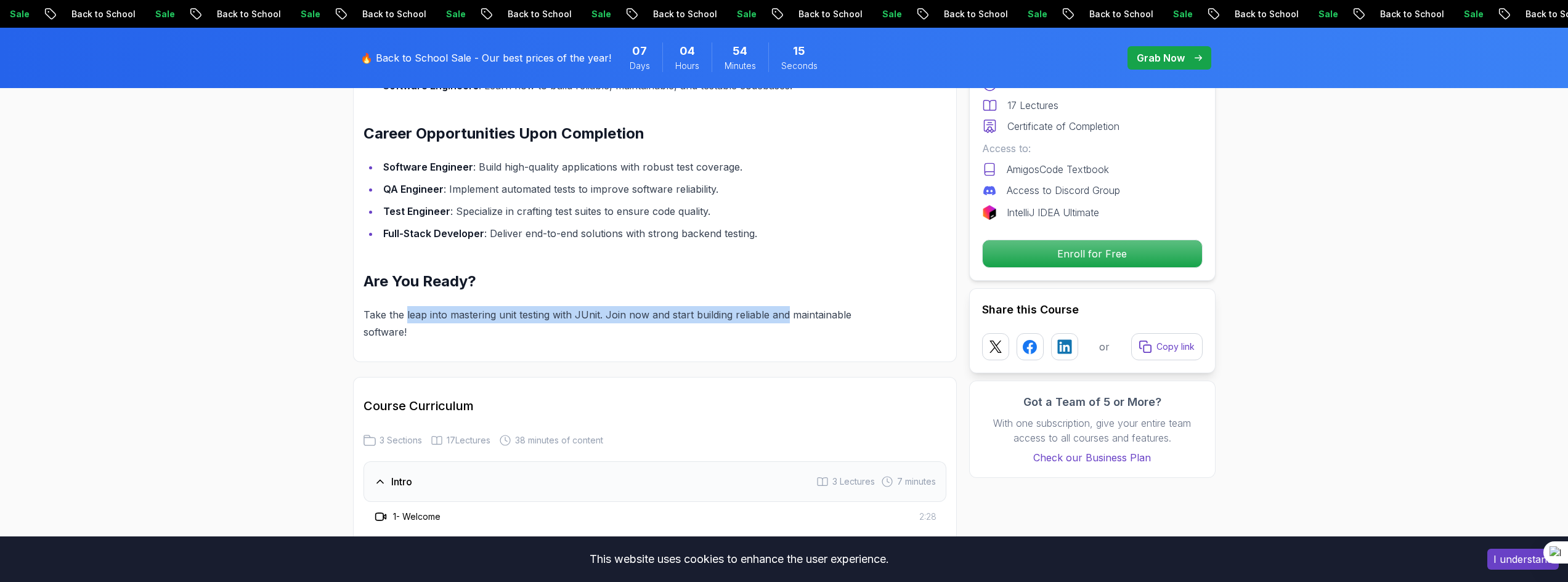
click at [419, 307] on p "Take the leap into mastering unit testing with JUnit. Join now and start buildi…" at bounding box center [625, 323] width 524 height 35
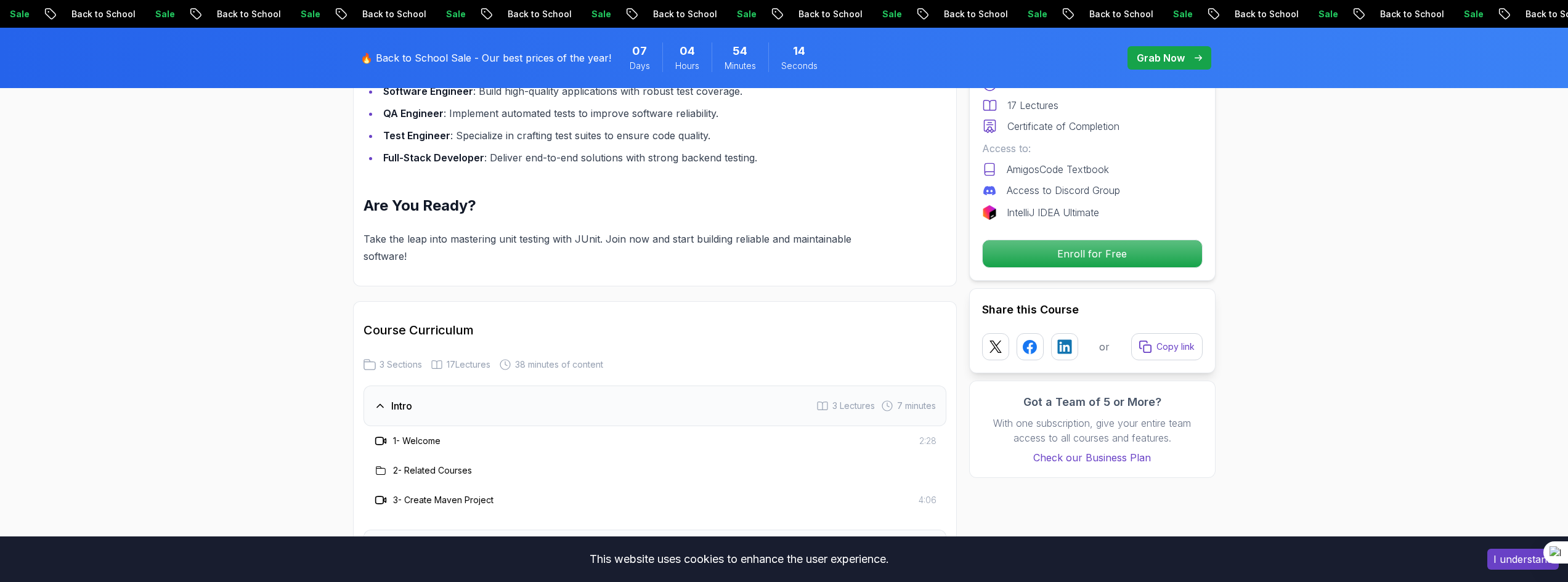
scroll to position [1356, 0]
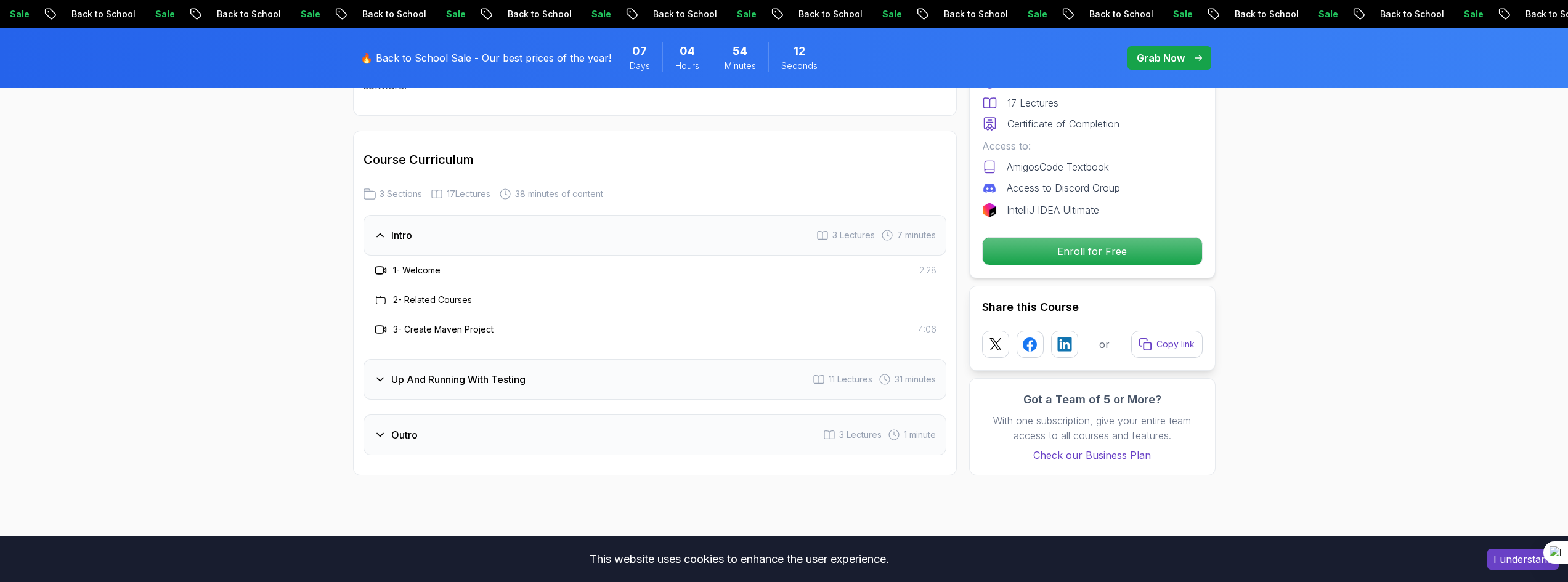
click at [557, 378] on div "Up And Running With Testing 11 Lectures 31 minutes" at bounding box center [654, 380] width 583 height 41
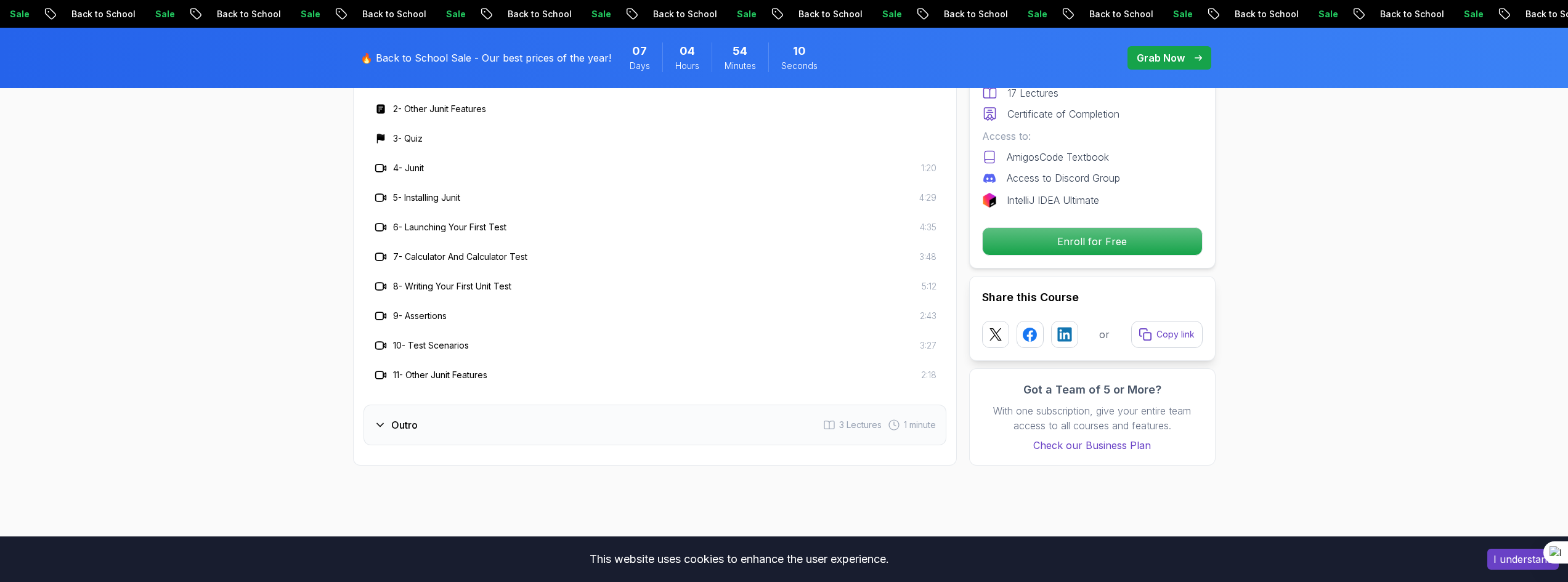
scroll to position [1664, 0]
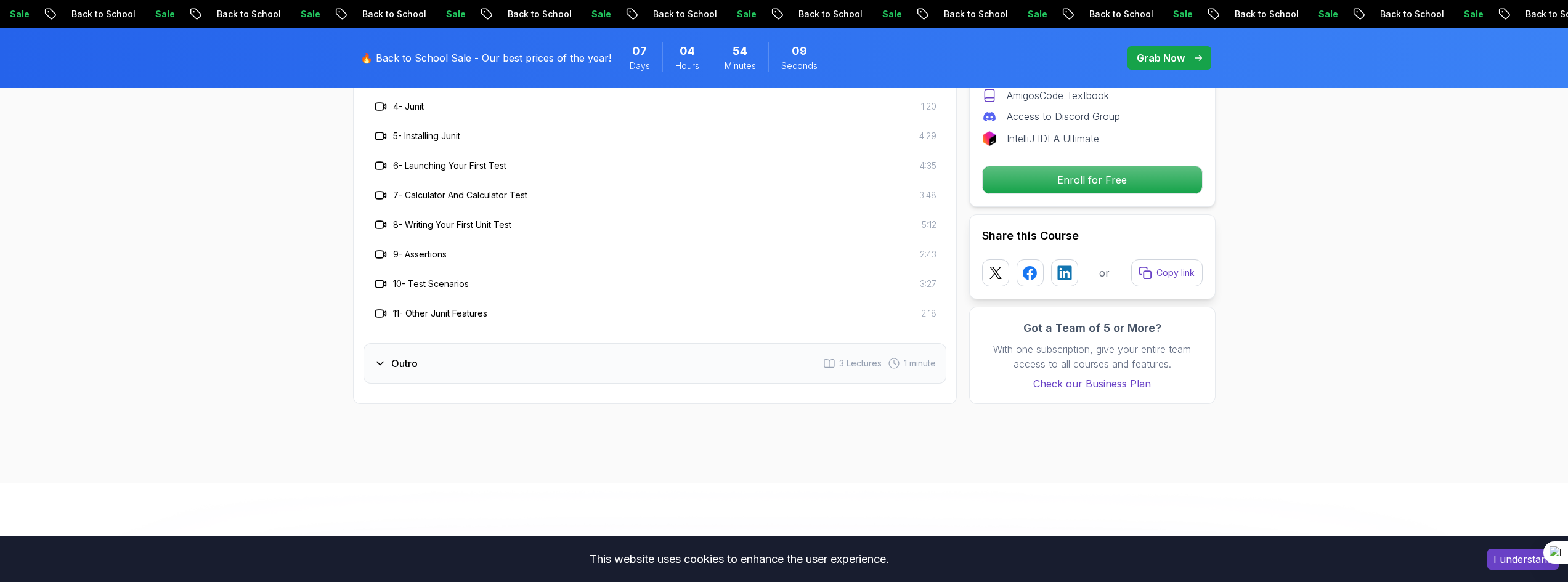
click at [570, 365] on div "Outro 3 Lectures 1 minute" at bounding box center [654, 363] width 583 height 41
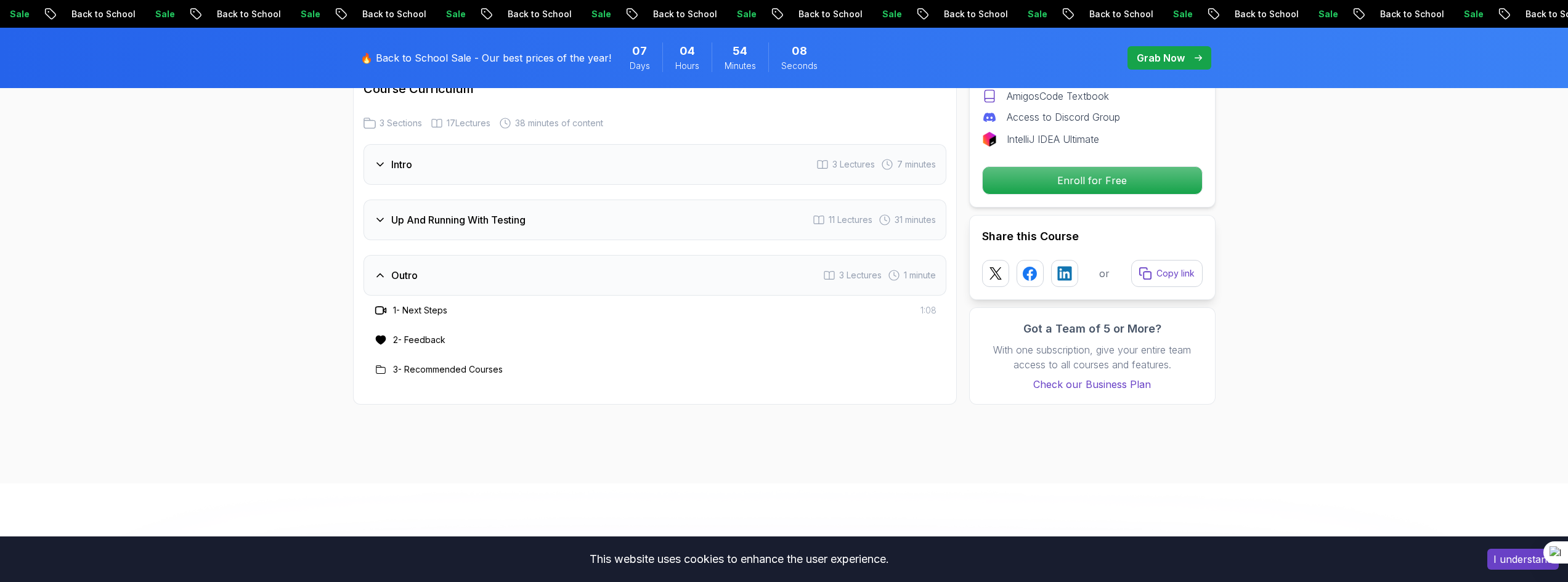
scroll to position [1417, 0]
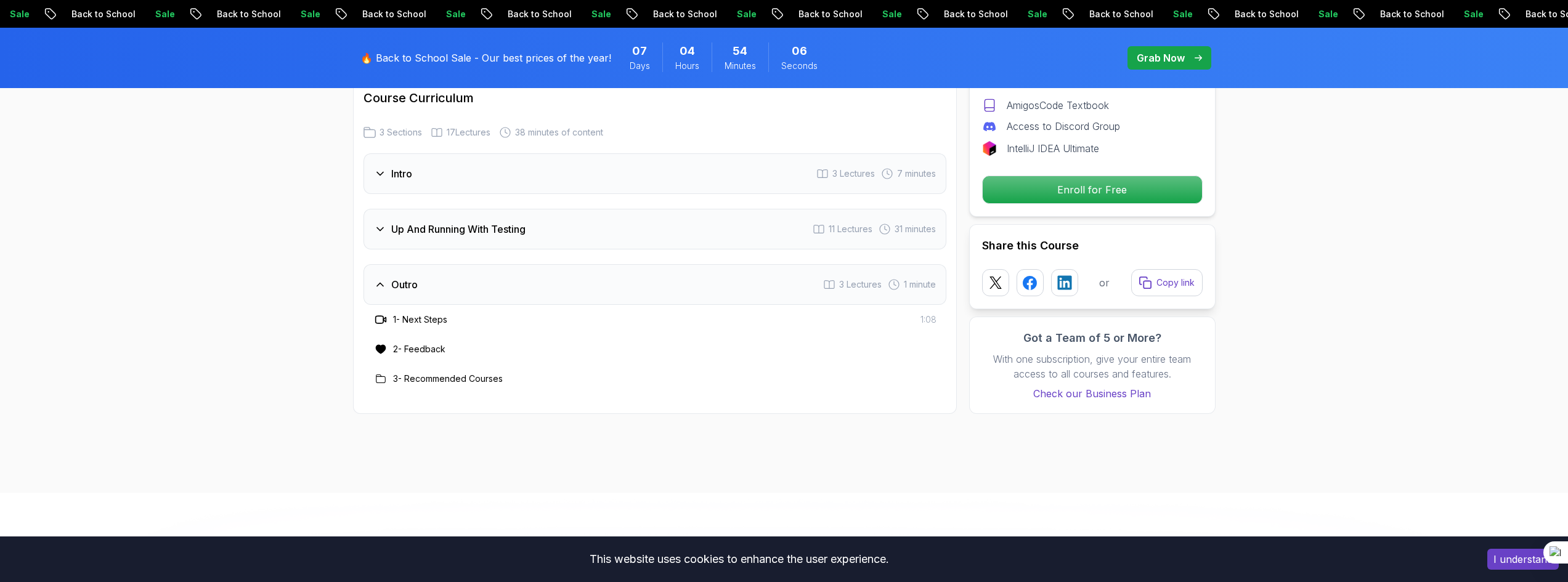
click at [630, 231] on div "Up And Running With Testing 11 Lectures 31 minutes" at bounding box center [654, 229] width 583 height 41
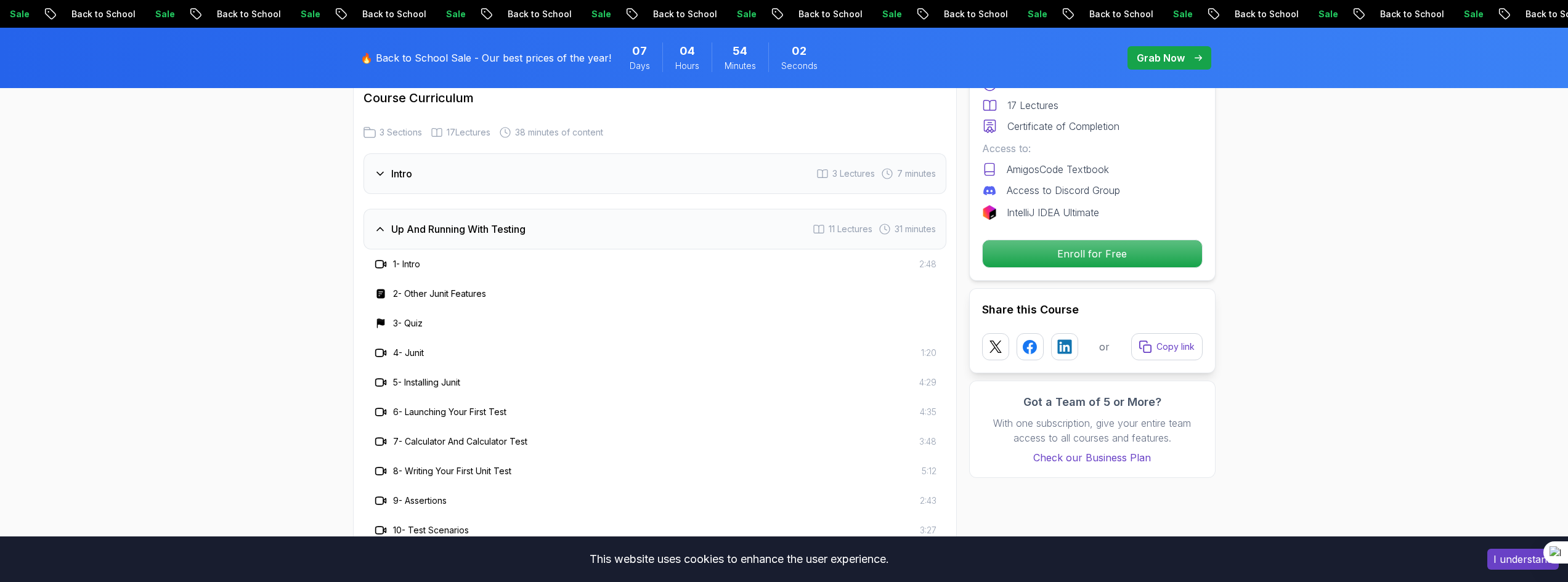
click at [697, 180] on div "Intro 3 Lectures 7 minutes" at bounding box center [654, 173] width 583 height 41
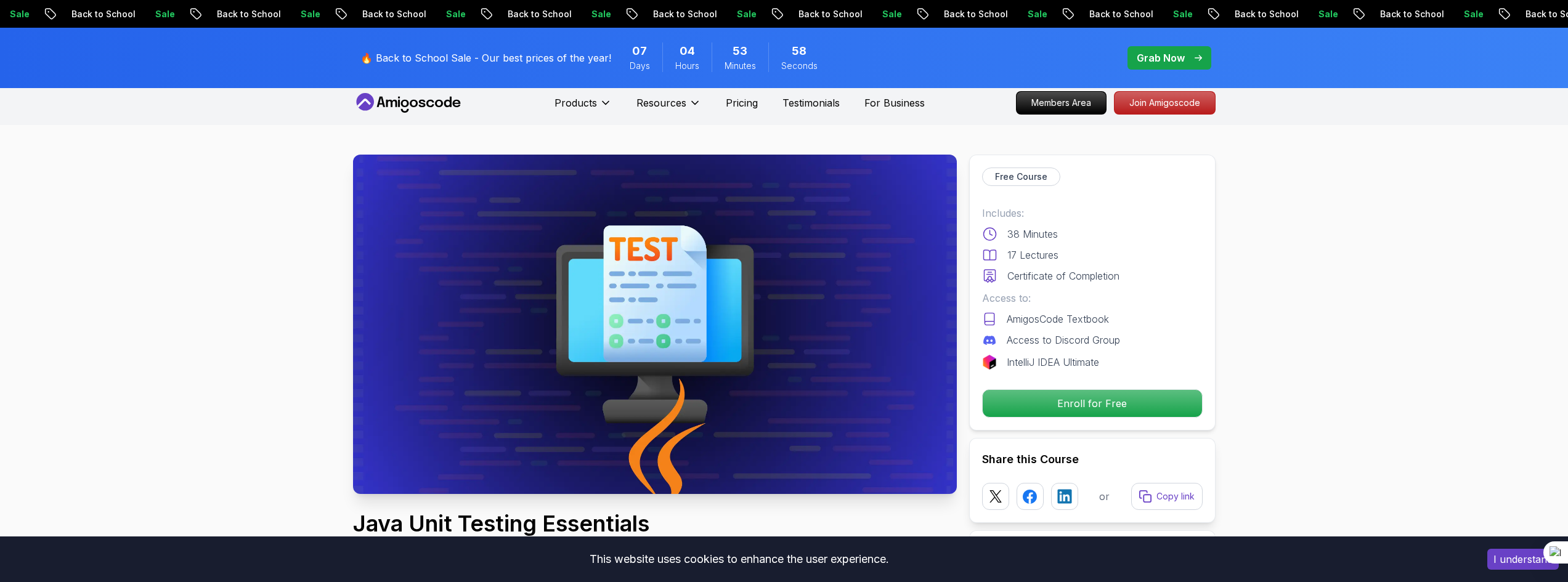
scroll to position [0, 0]
